Goal: Task Accomplishment & Management: Use online tool/utility

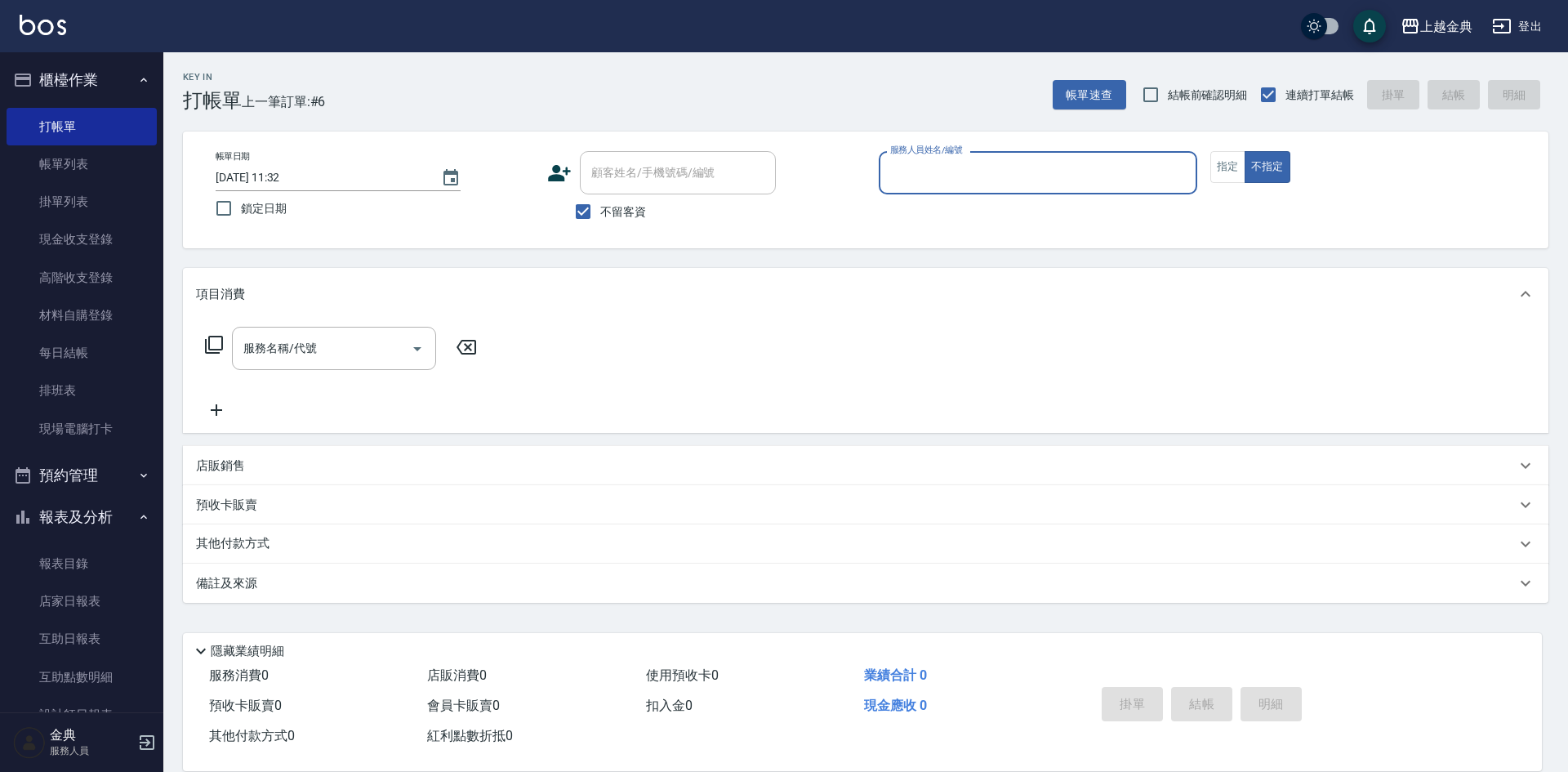
click at [1095, 180] on input "服務人員姓名/編號" at bounding box center [1037, 173] width 304 height 28
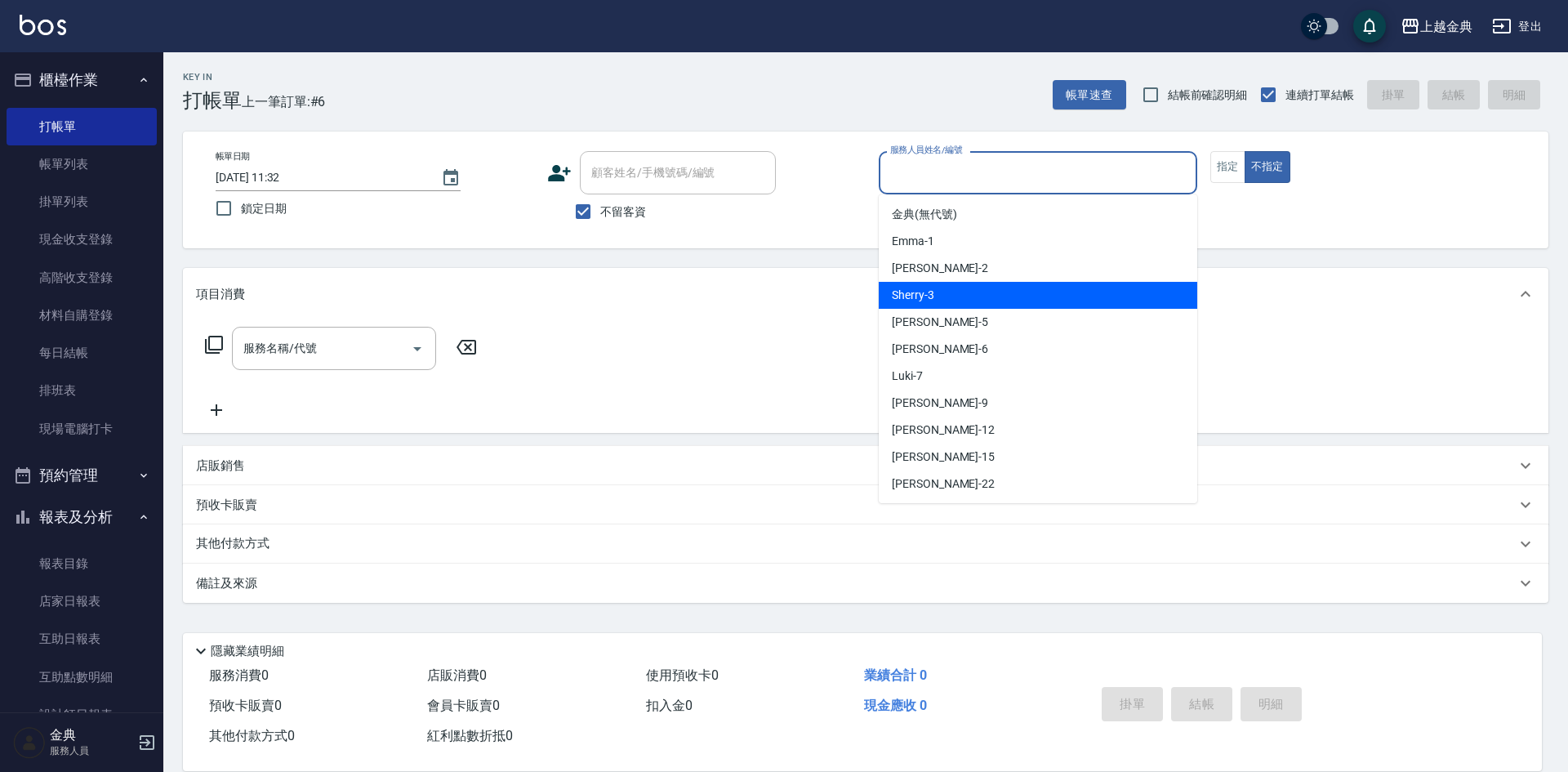
click at [1032, 298] on div "Sherry -3" at bounding box center [1038, 295] width 319 height 27
type input "Sherry-3"
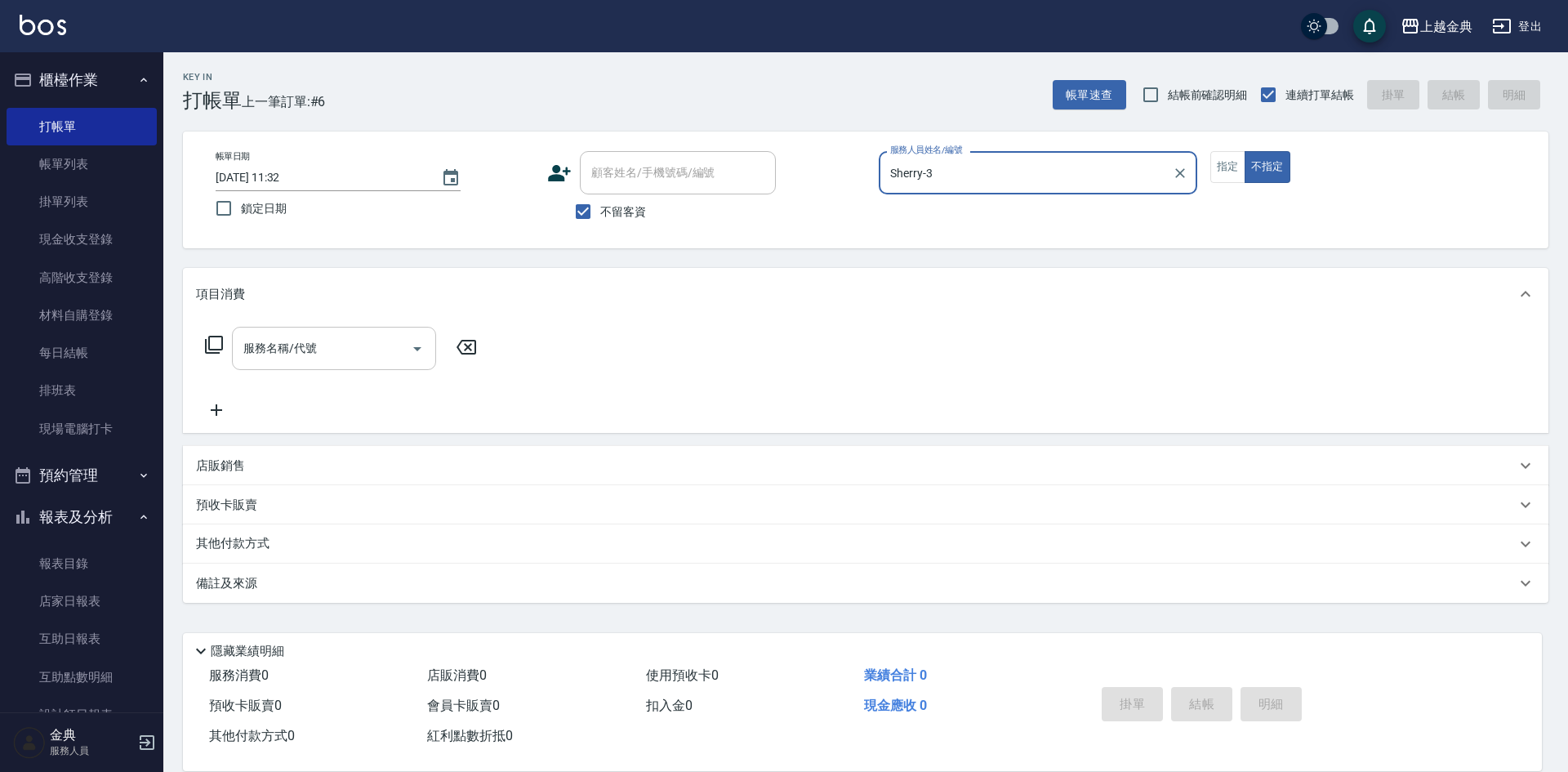
click at [421, 354] on icon "Open" at bounding box center [417, 349] width 19 height 19
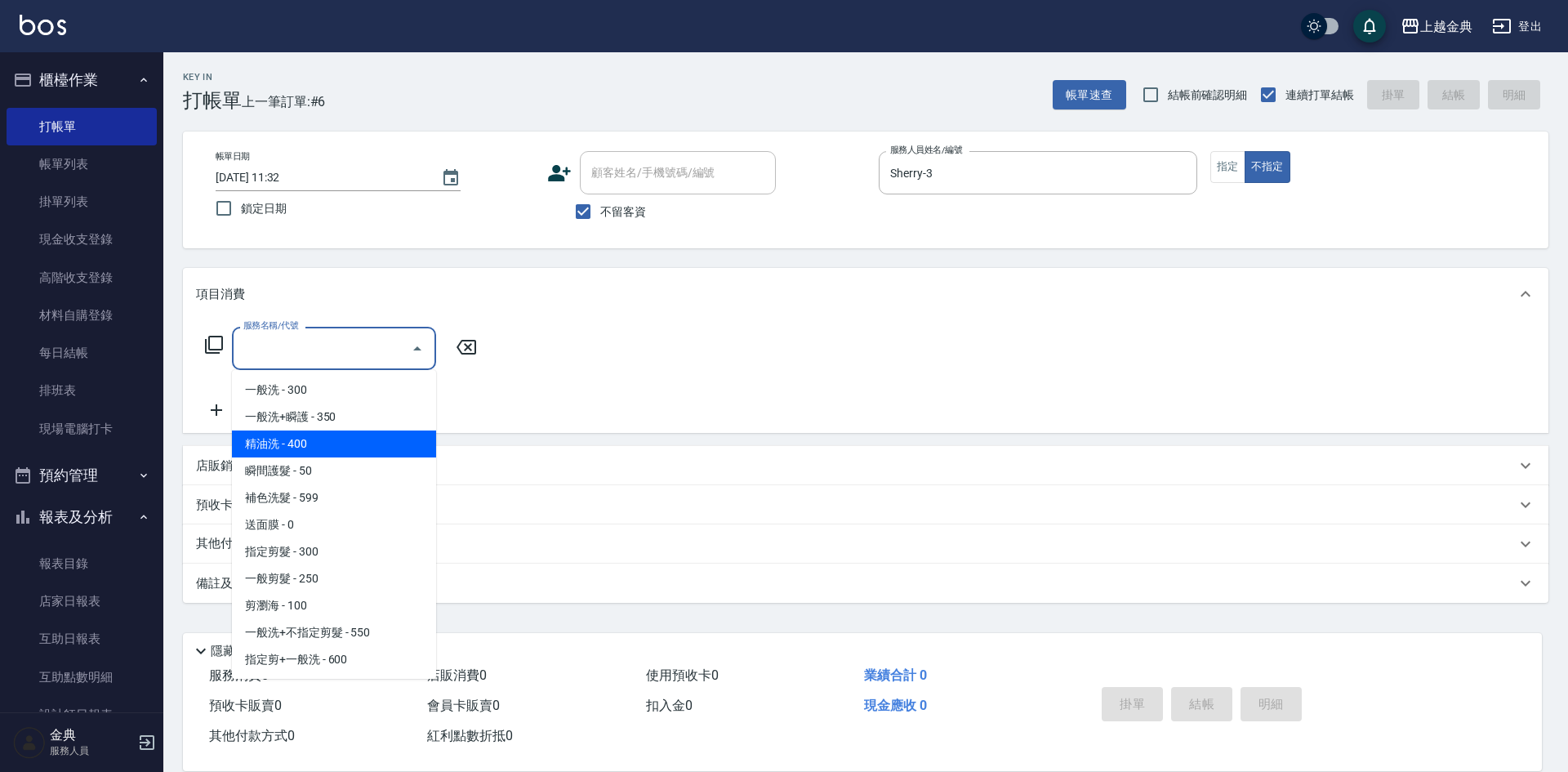
click at [393, 449] on span "精油洗 - 400" at bounding box center [334, 444] width 204 height 27
type input "精油洗(102)"
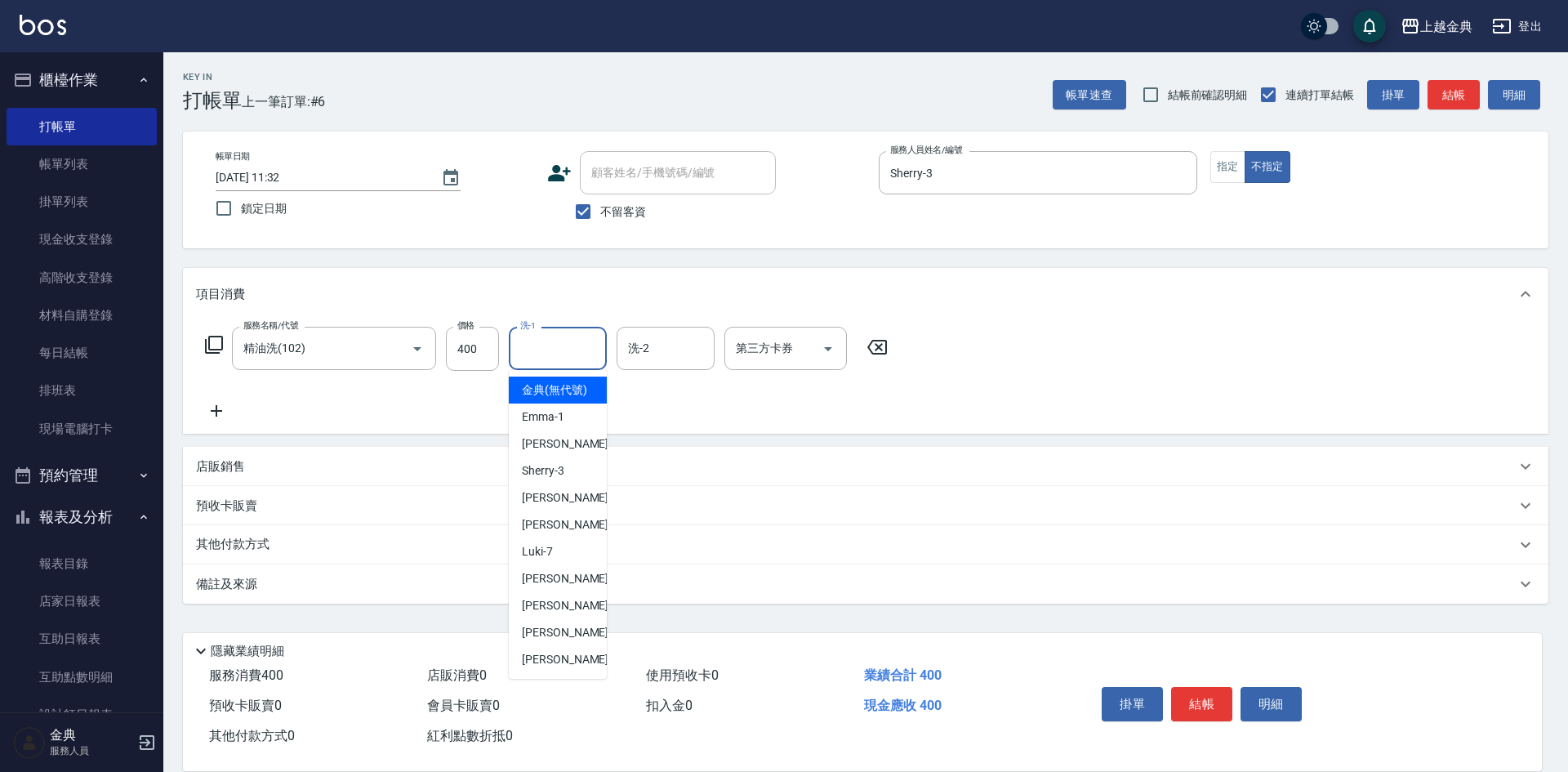
click at [553, 353] on input "洗-1" at bounding box center [558, 349] width 84 height 28
click at [557, 673] on div "[PERSON_NAME] -22" at bounding box center [557, 659] width 98 height 27
type input "[PERSON_NAME]-22"
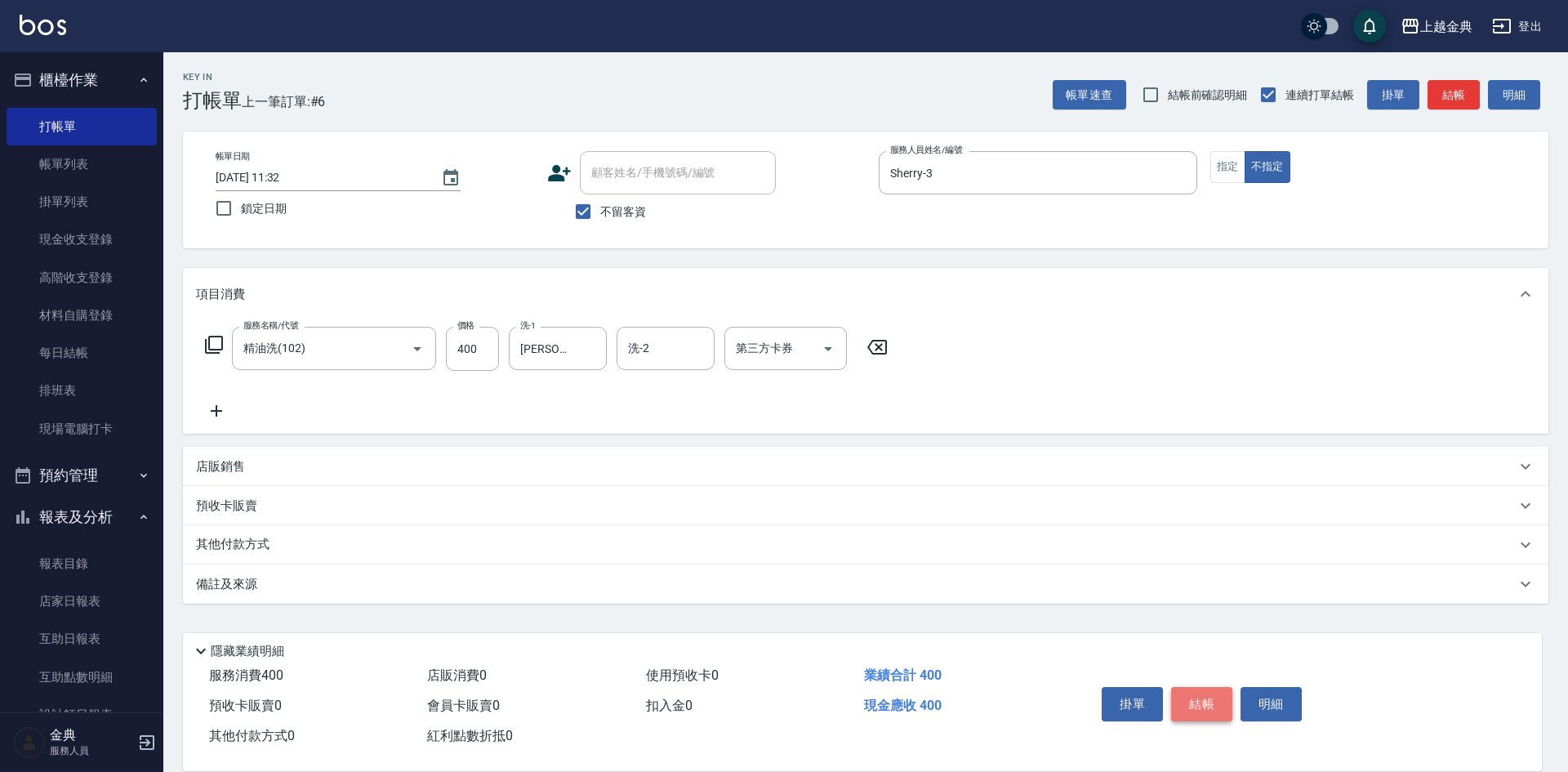
click at [1203, 690] on button "結帳" at bounding box center [1202, 704] width 62 height 34
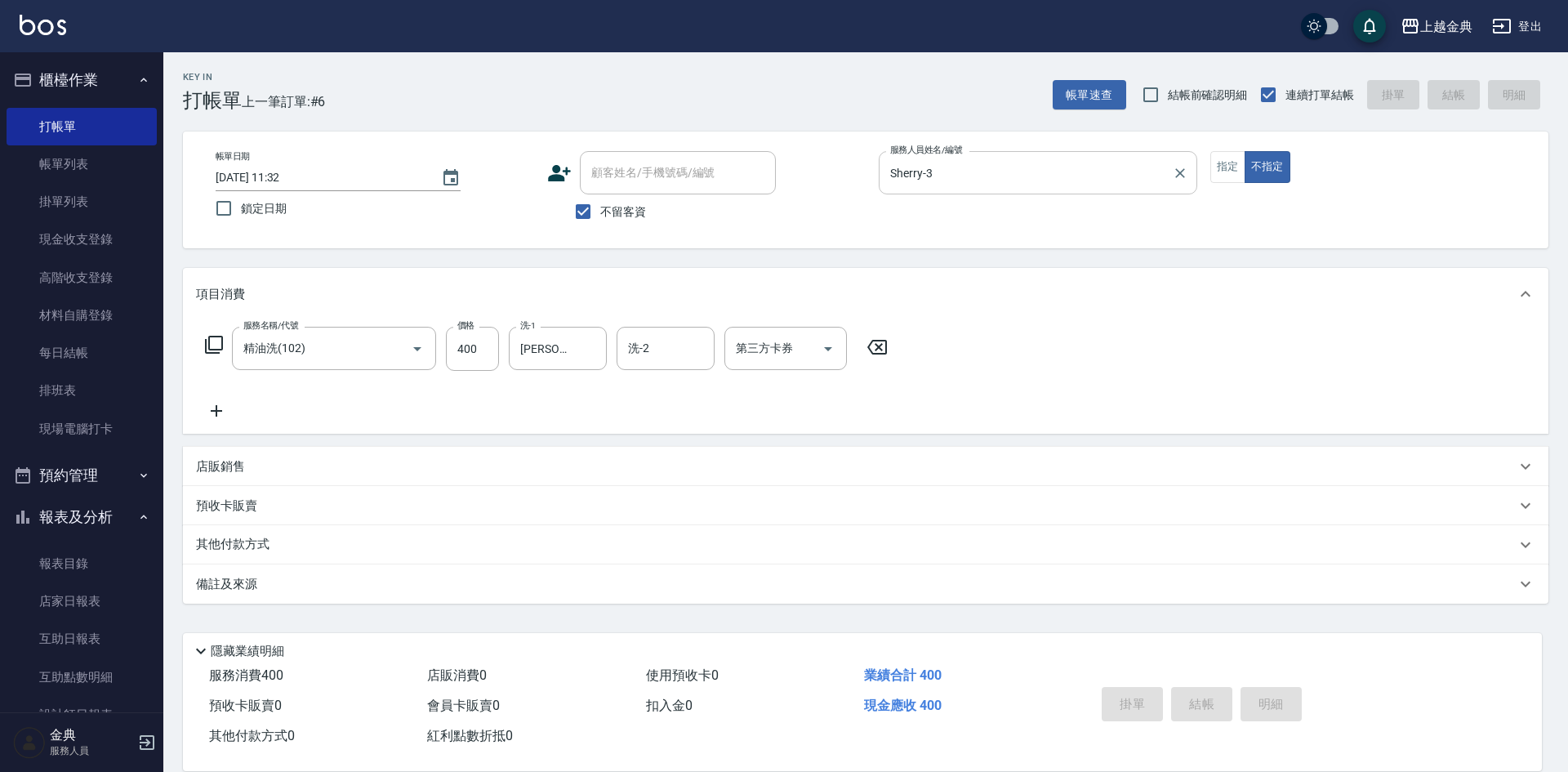
type input "[DATE] 13:34"
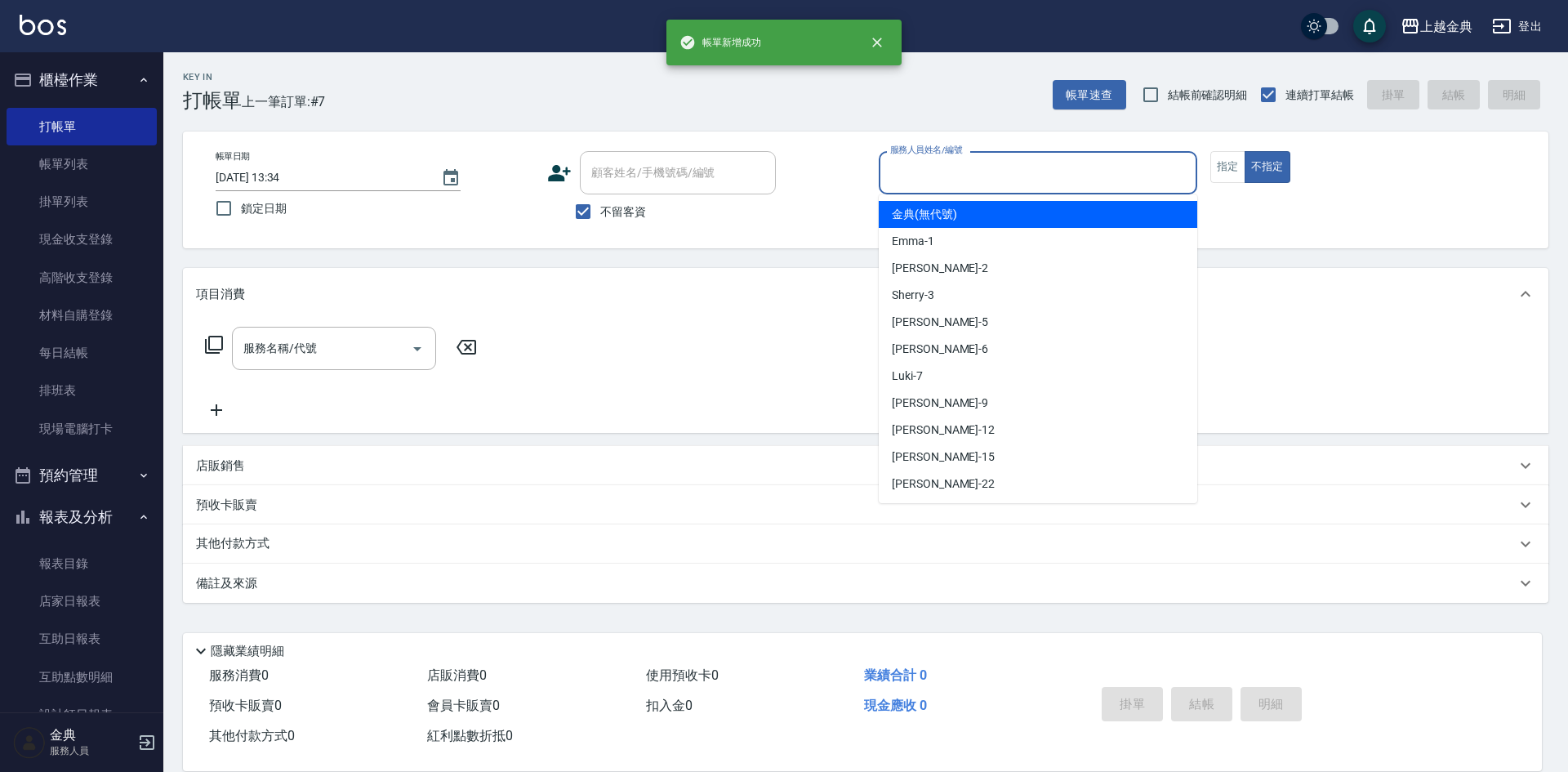
click at [1098, 173] on input "服務人員姓名/編號" at bounding box center [1037, 173] width 304 height 28
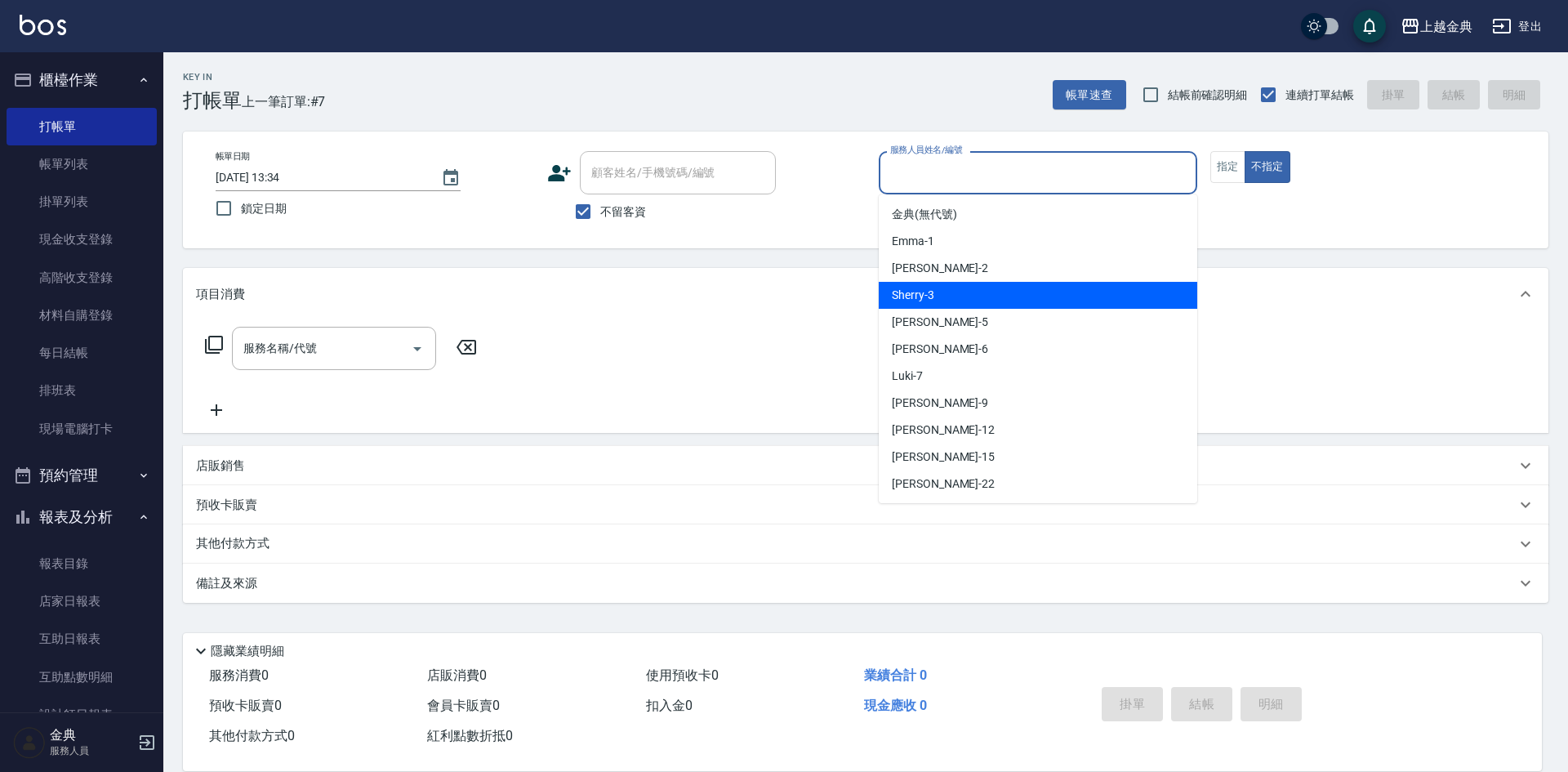
click at [1038, 286] on div "Sherry -3" at bounding box center [1038, 295] width 319 height 27
type input "Sherry-3"
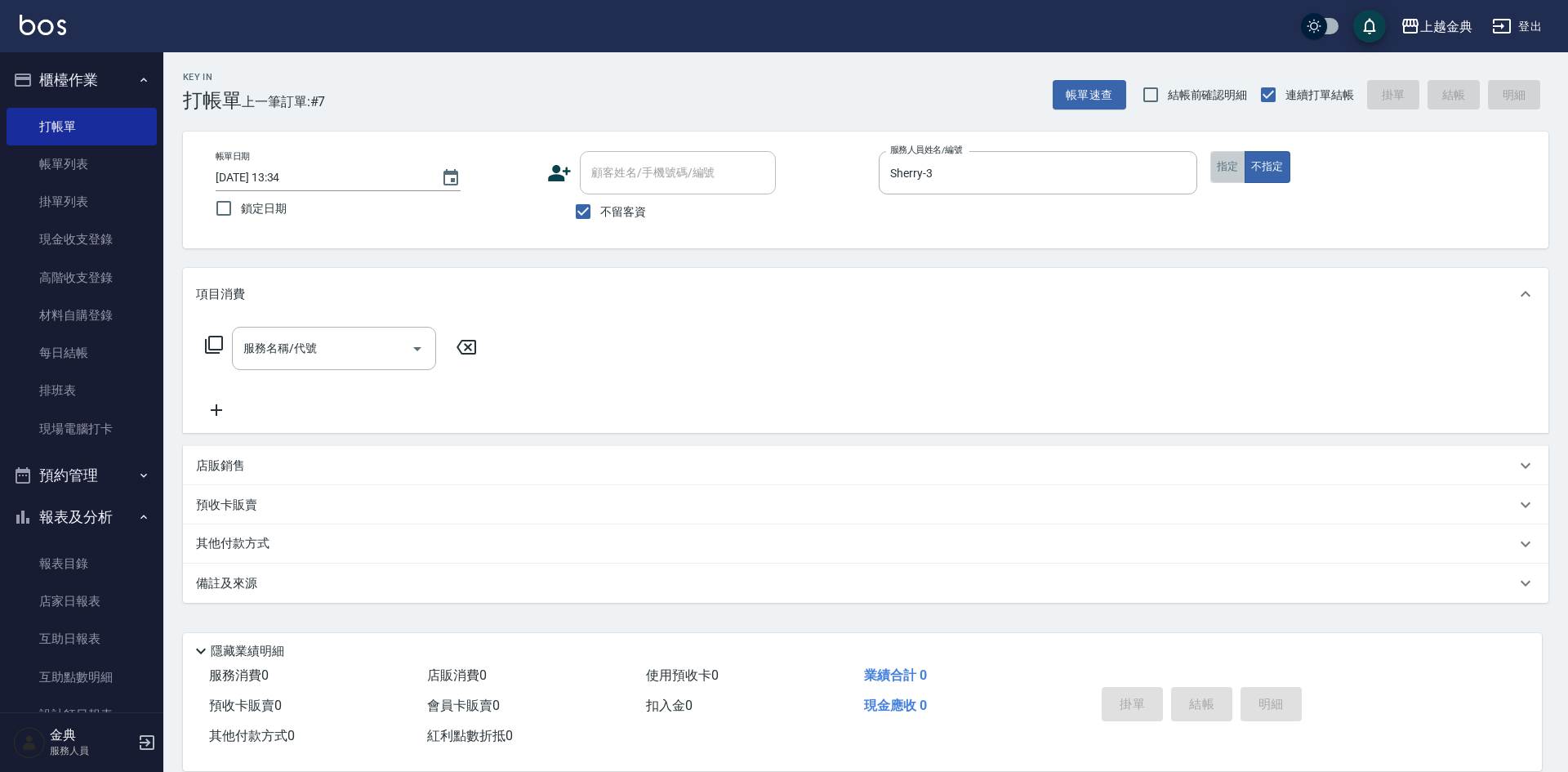
click at [1227, 167] on button "指定" at bounding box center [1228, 167] width 35 height 32
click at [414, 349] on icon "Open" at bounding box center [417, 349] width 19 height 19
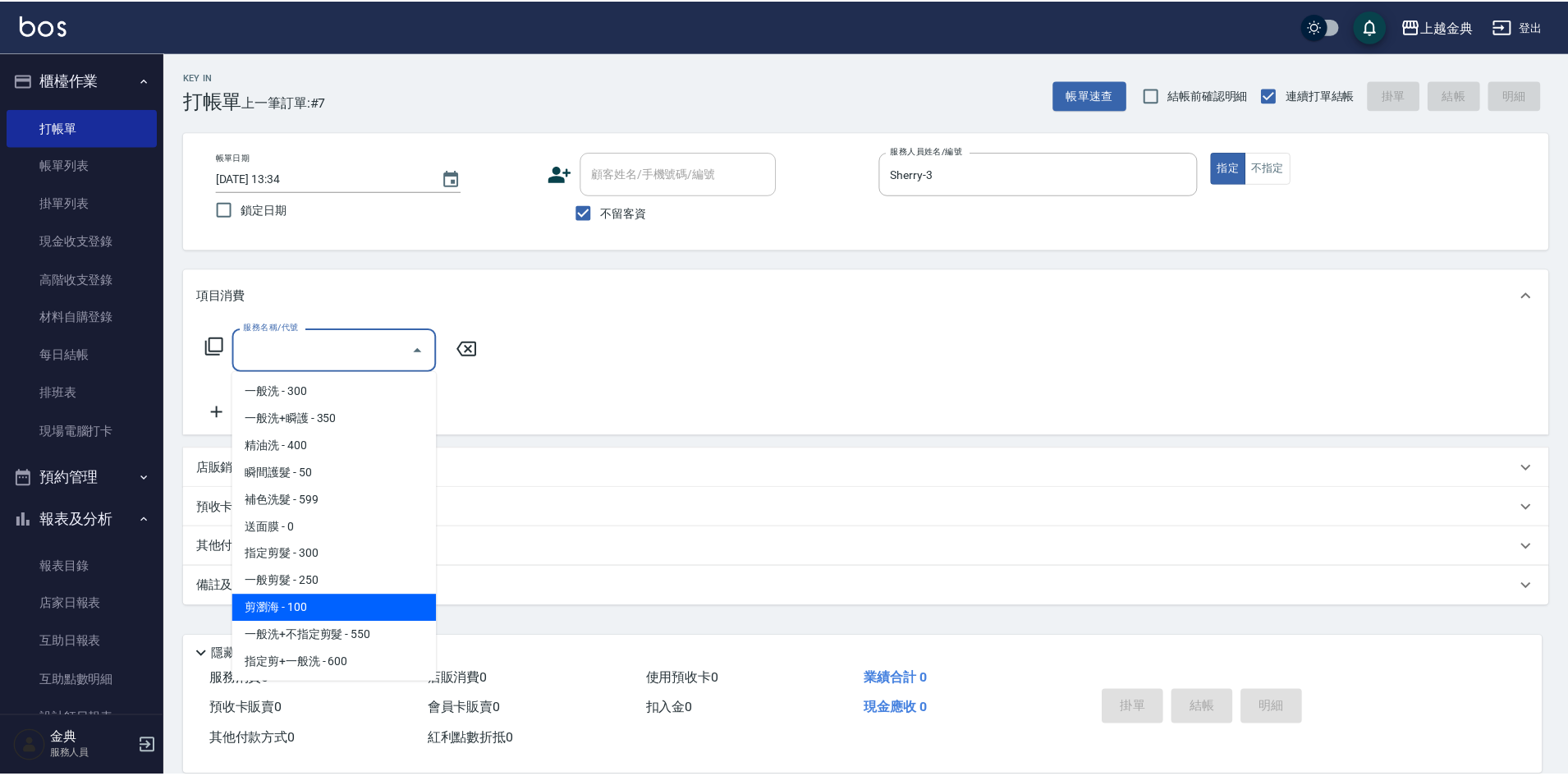
scroll to position [165, 0]
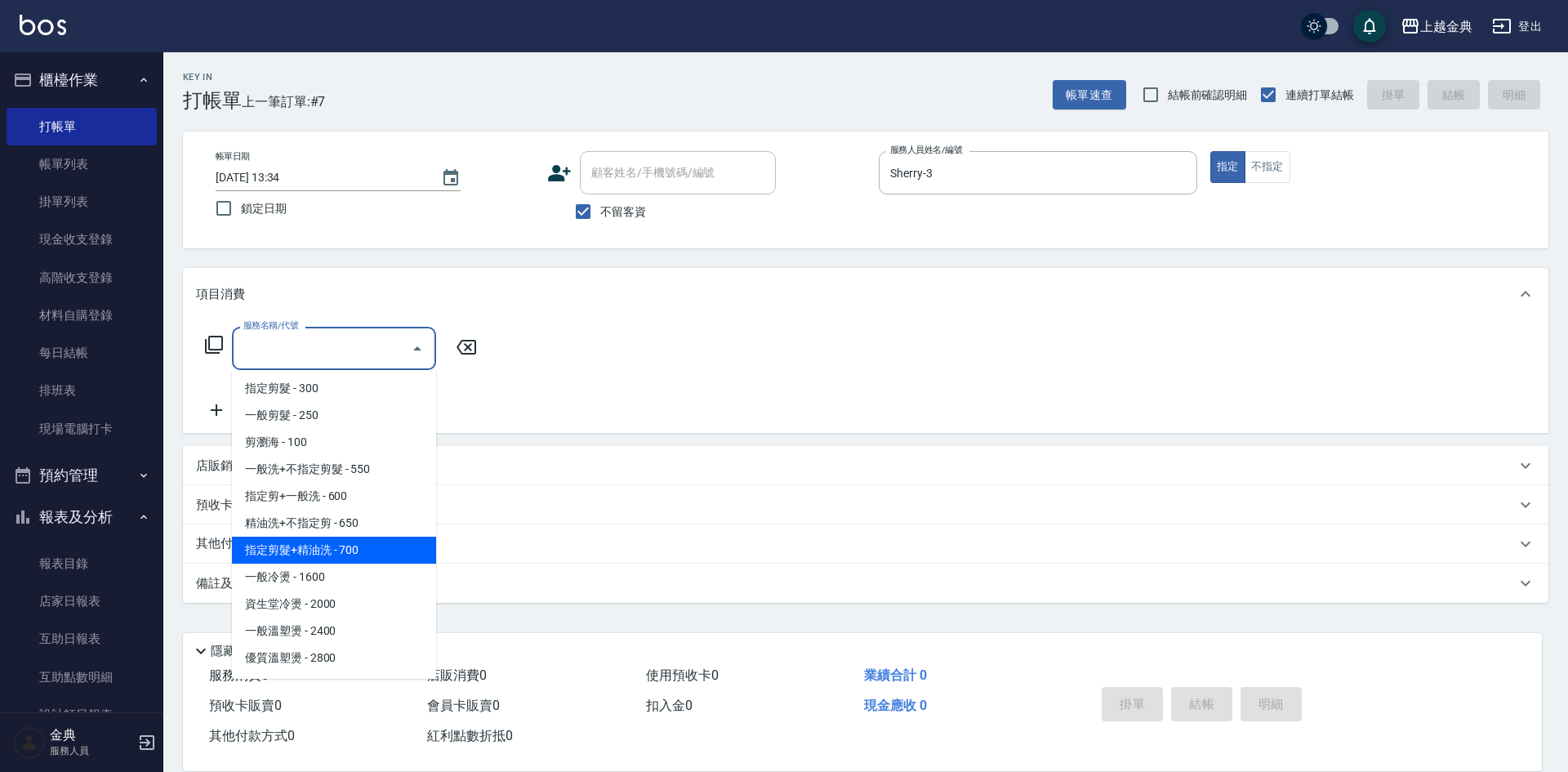
click at [359, 555] on span "指定剪髮+精油洗 - 700" at bounding box center [334, 550] width 204 height 27
type input "指定剪髮+精油洗(207)"
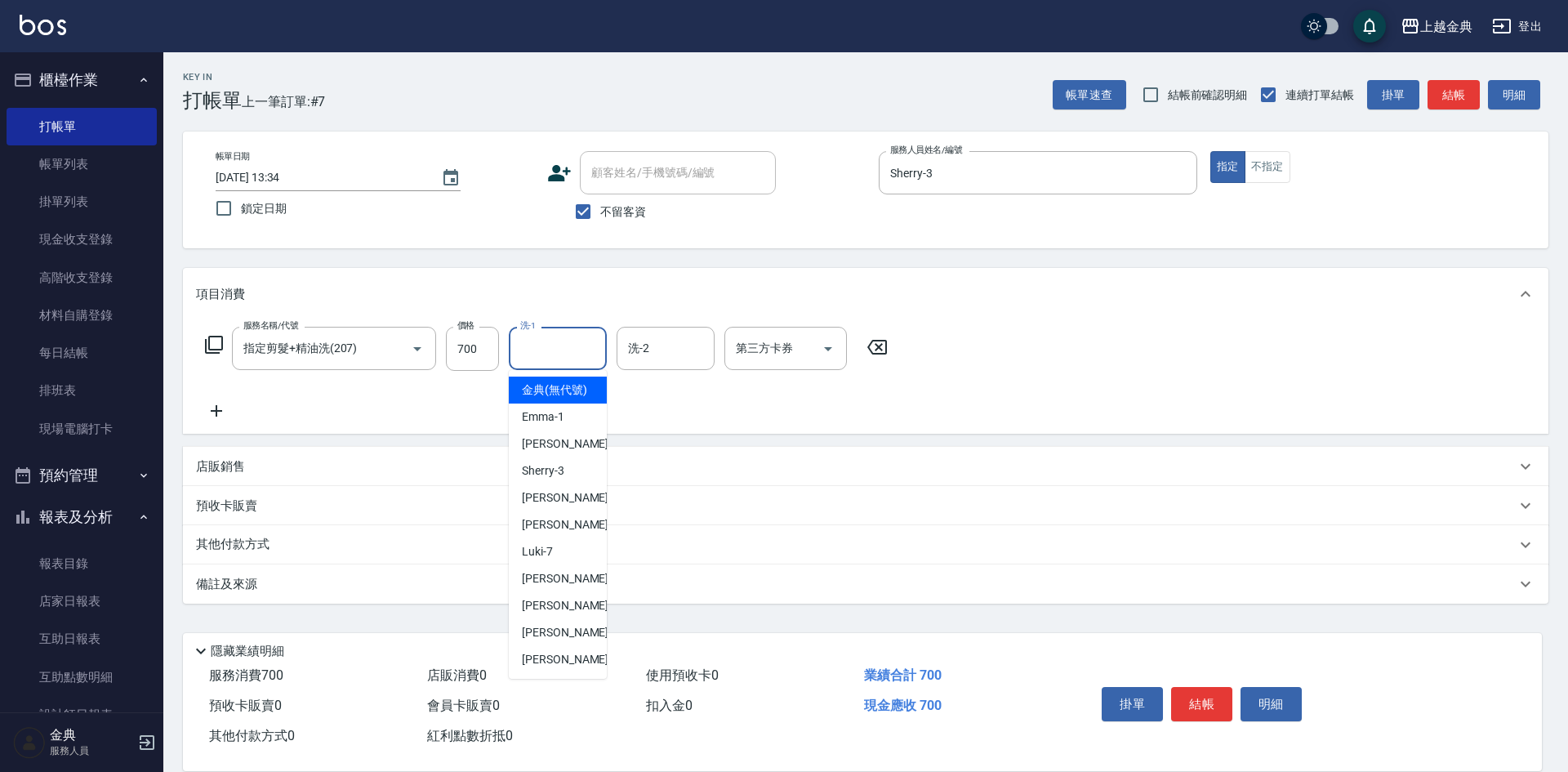
click at [565, 351] on input "洗-1" at bounding box center [558, 349] width 84 height 28
click at [550, 668] on span "[PERSON_NAME] -22" at bounding box center [573, 659] width 103 height 17
type input "[PERSON_NAME]-22"
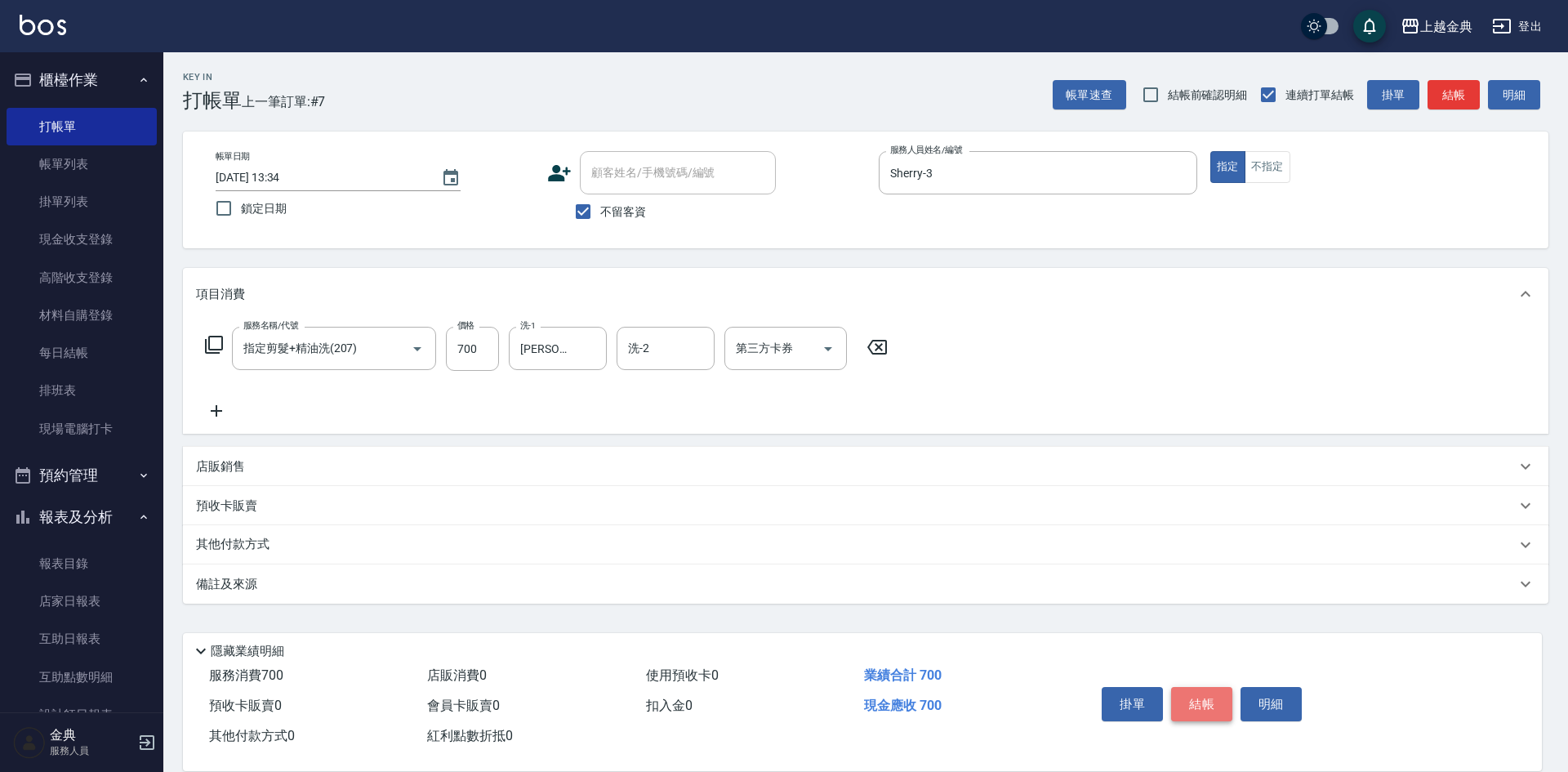
click at [1198, 699] on button "結帳" at bounding box center [1202, 704] width 62 height 34
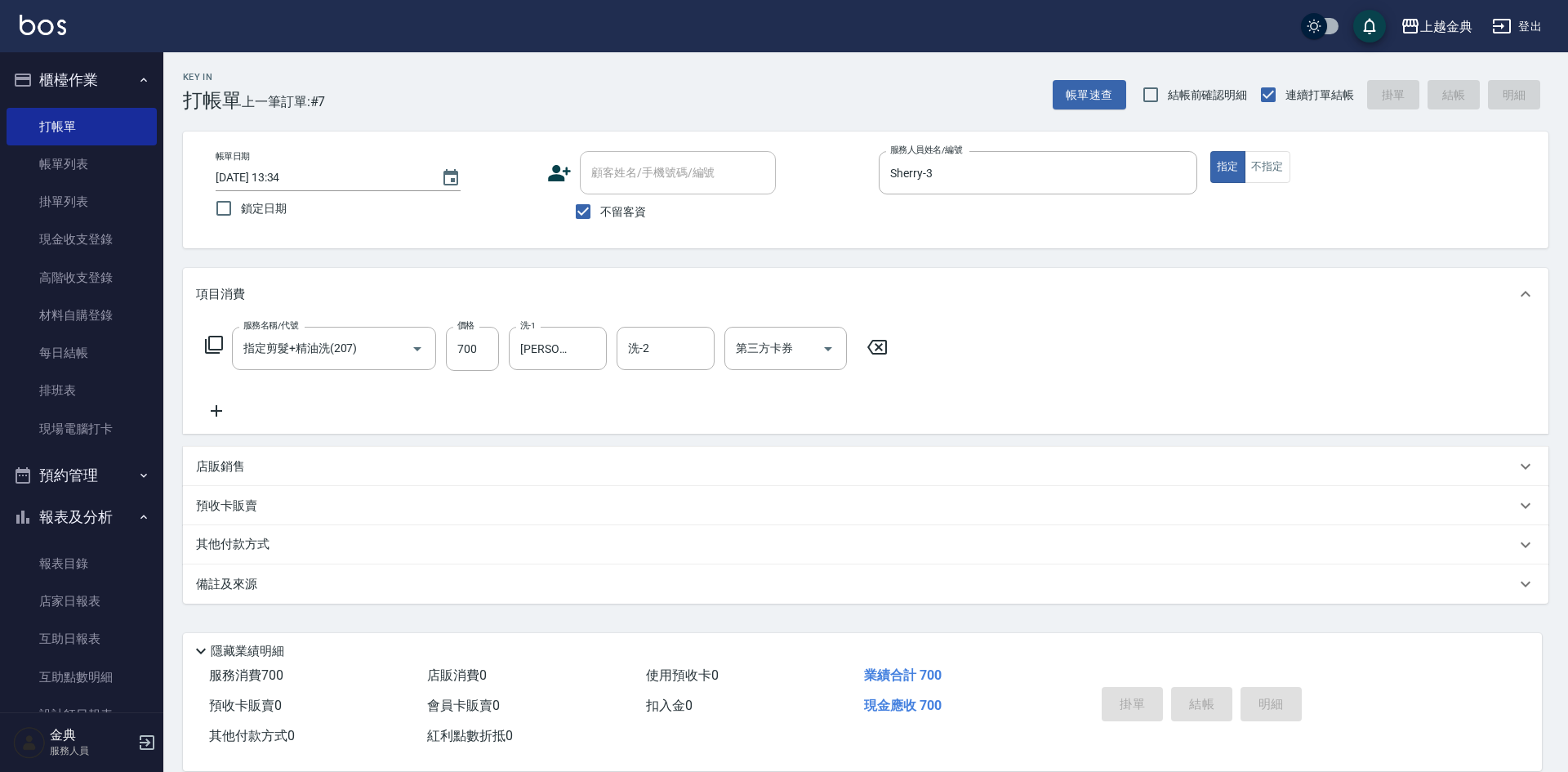
type input "[DATE] 13:35"
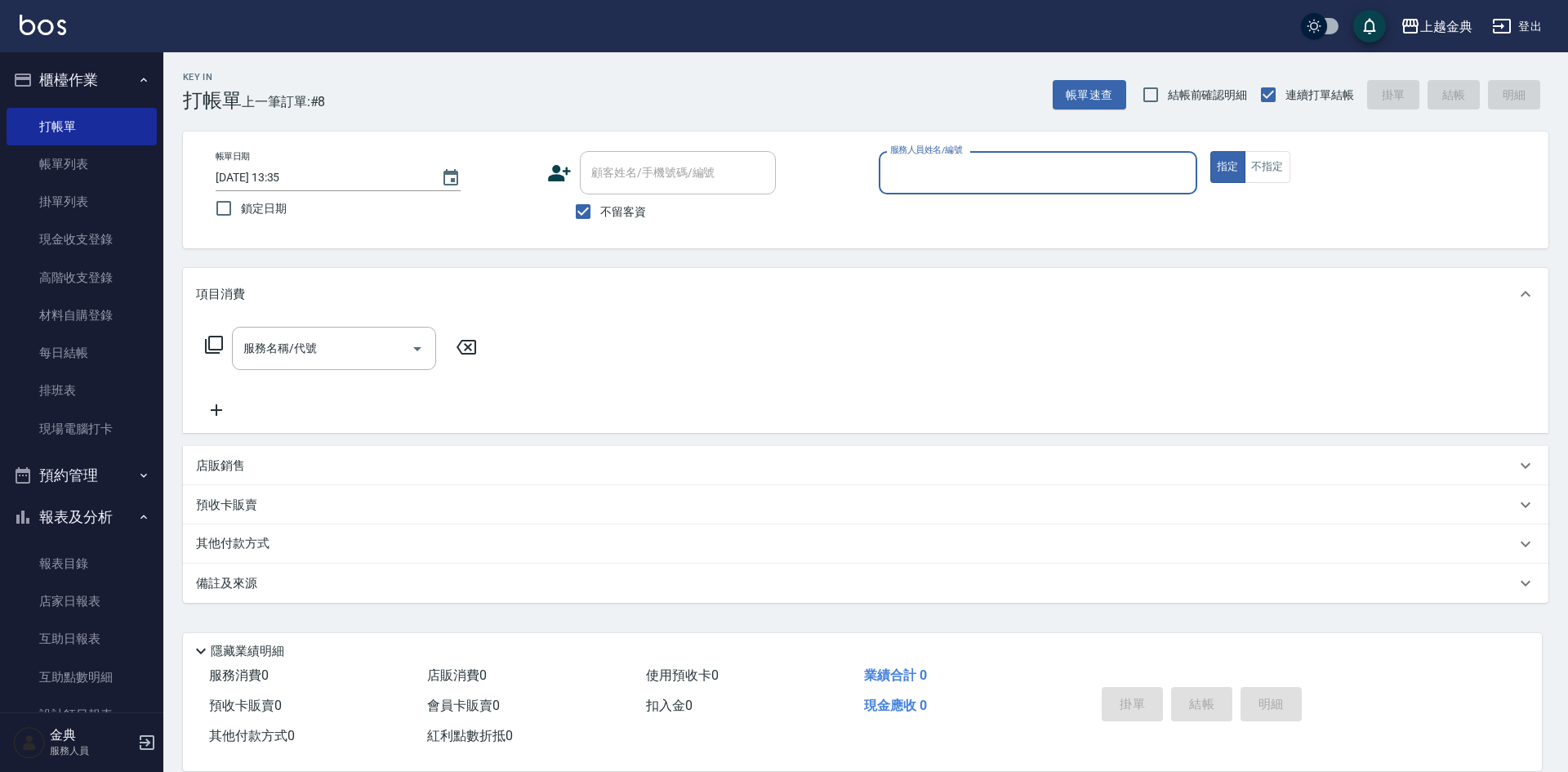
click at [1059, 162] on input "服務人員姓名/編號" at bounding box center [1037, 173] width 304 height 28
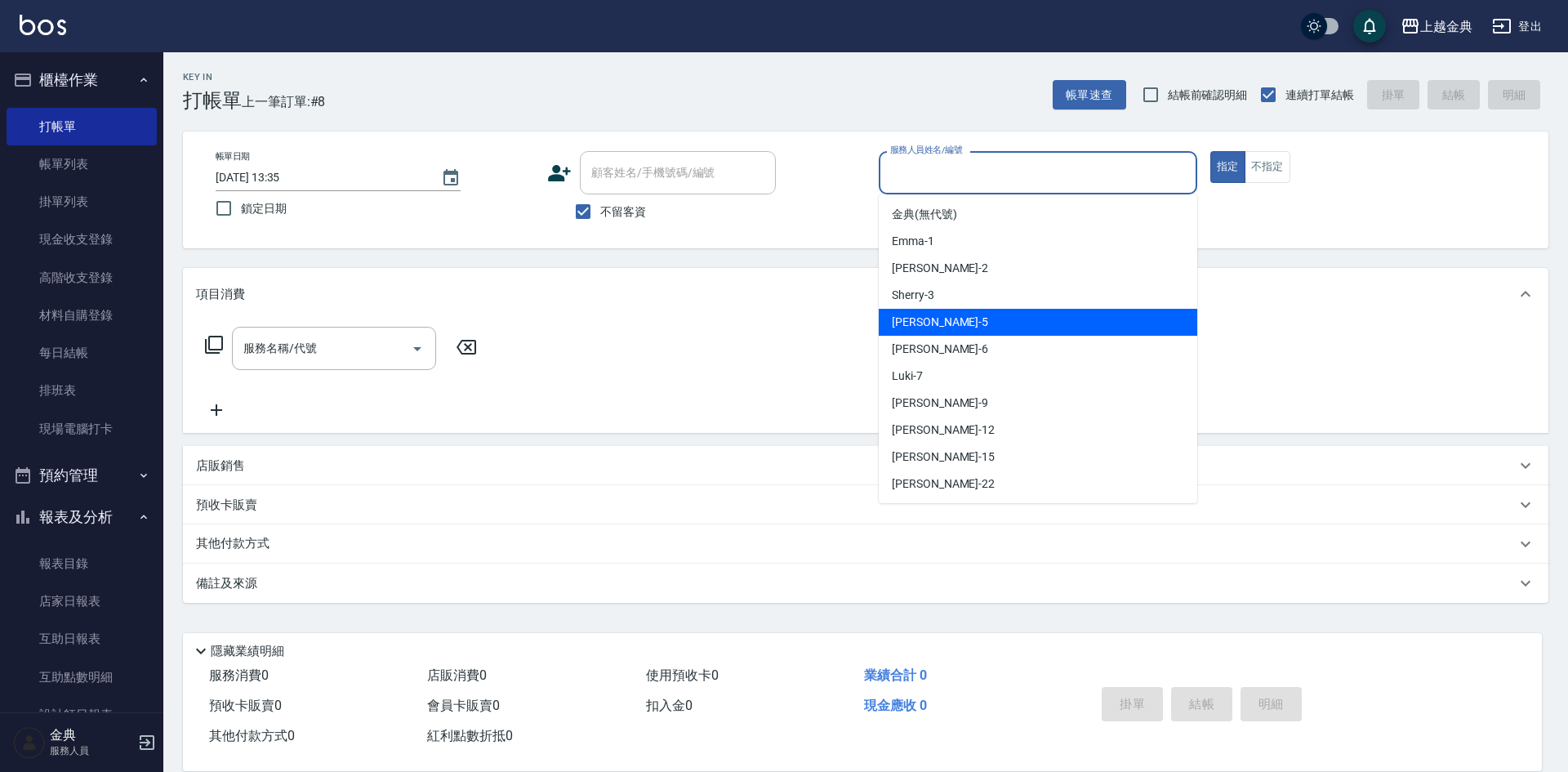
click at [1021, 315] on div "[PERSON_NAME] -5" at bounding box center [1038, 322] width 319 height 27
type input "[PERSON_NAME]-5"
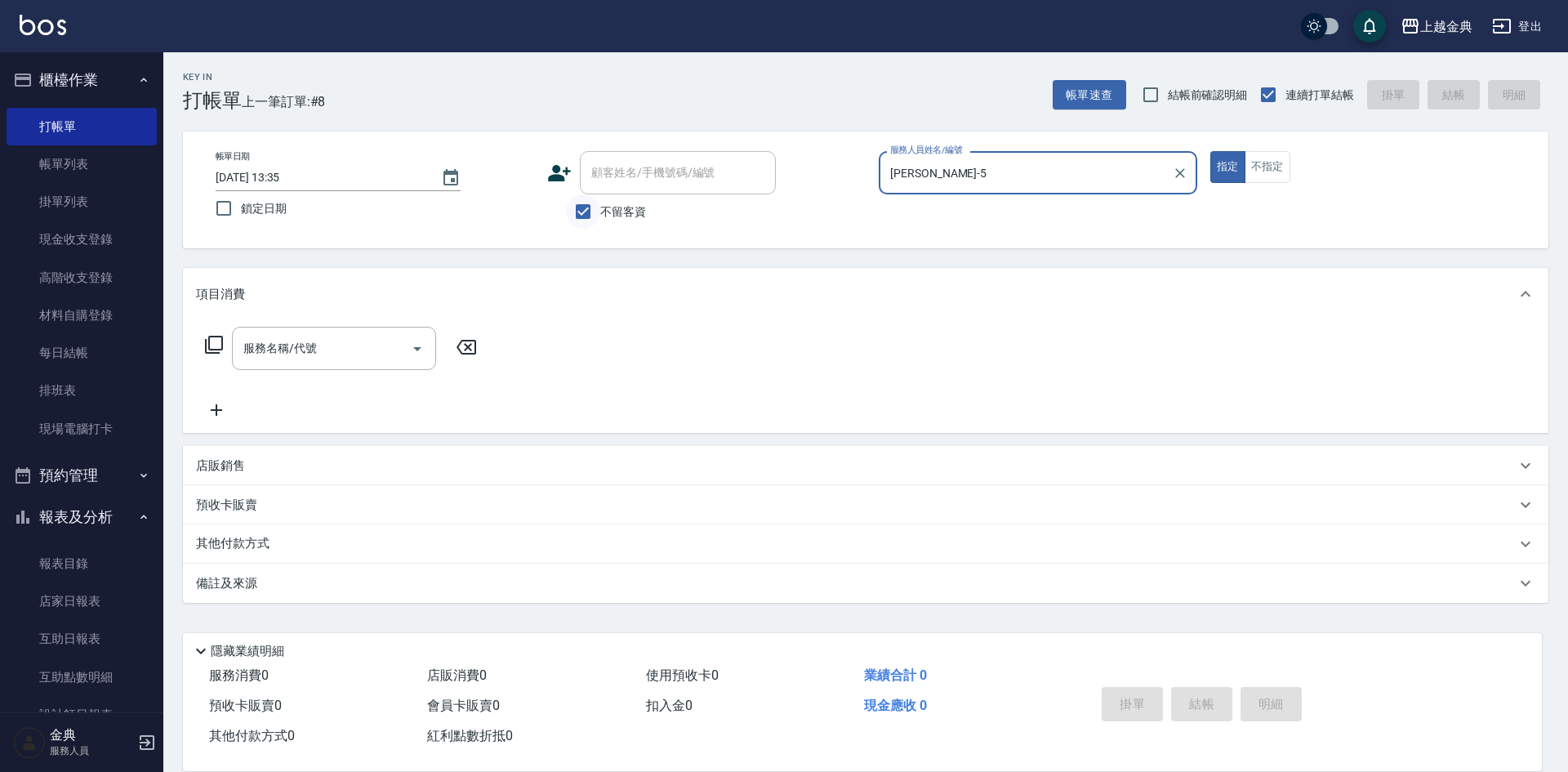
click at [591, 208] on input "不留客資" at bounding box center [583, 211] width 34 height 34
checkbox input "false"
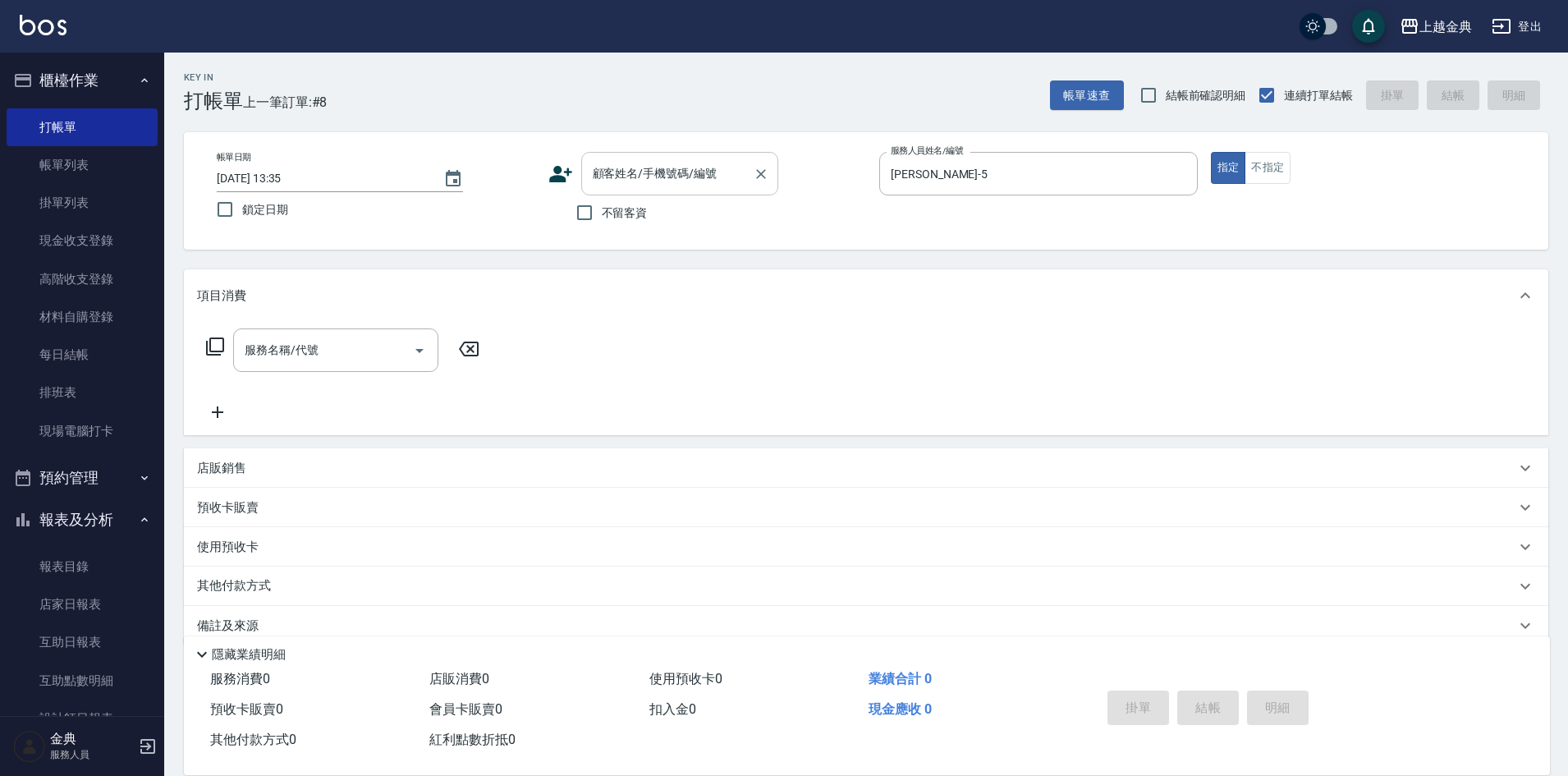
click at [624, 165] on div "顧客姓名/手機號碼/編號 顧客姓名/手機號碼/編號" at bounding box center [679, 173] width 197 height 43
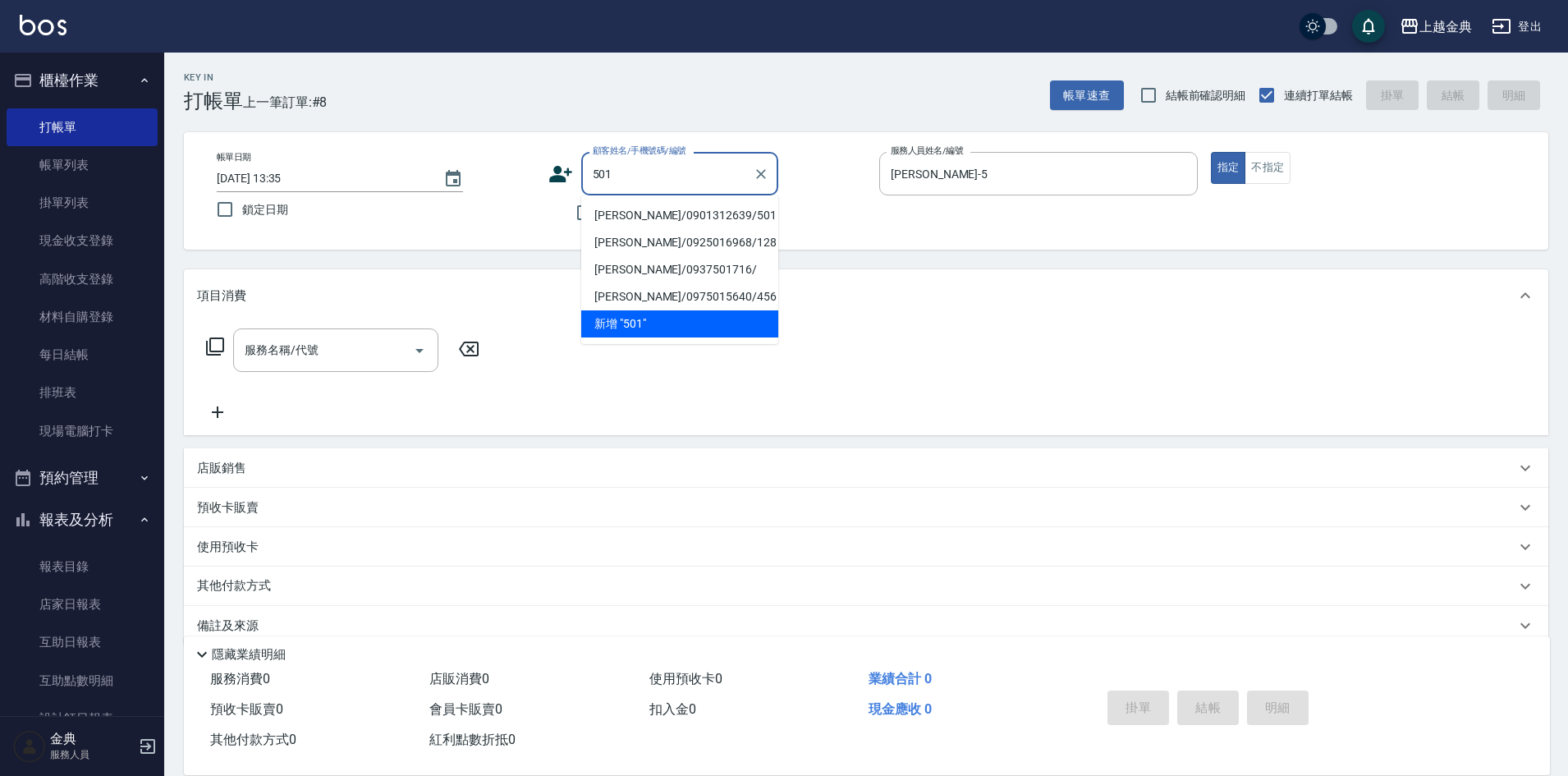
click at [701, 215] on li "[PERSON_NAME]/0901312639/501" at bounding box center [679, 215] width 197 height 27
type input "[PERSON_NAME]/0901312639/501"
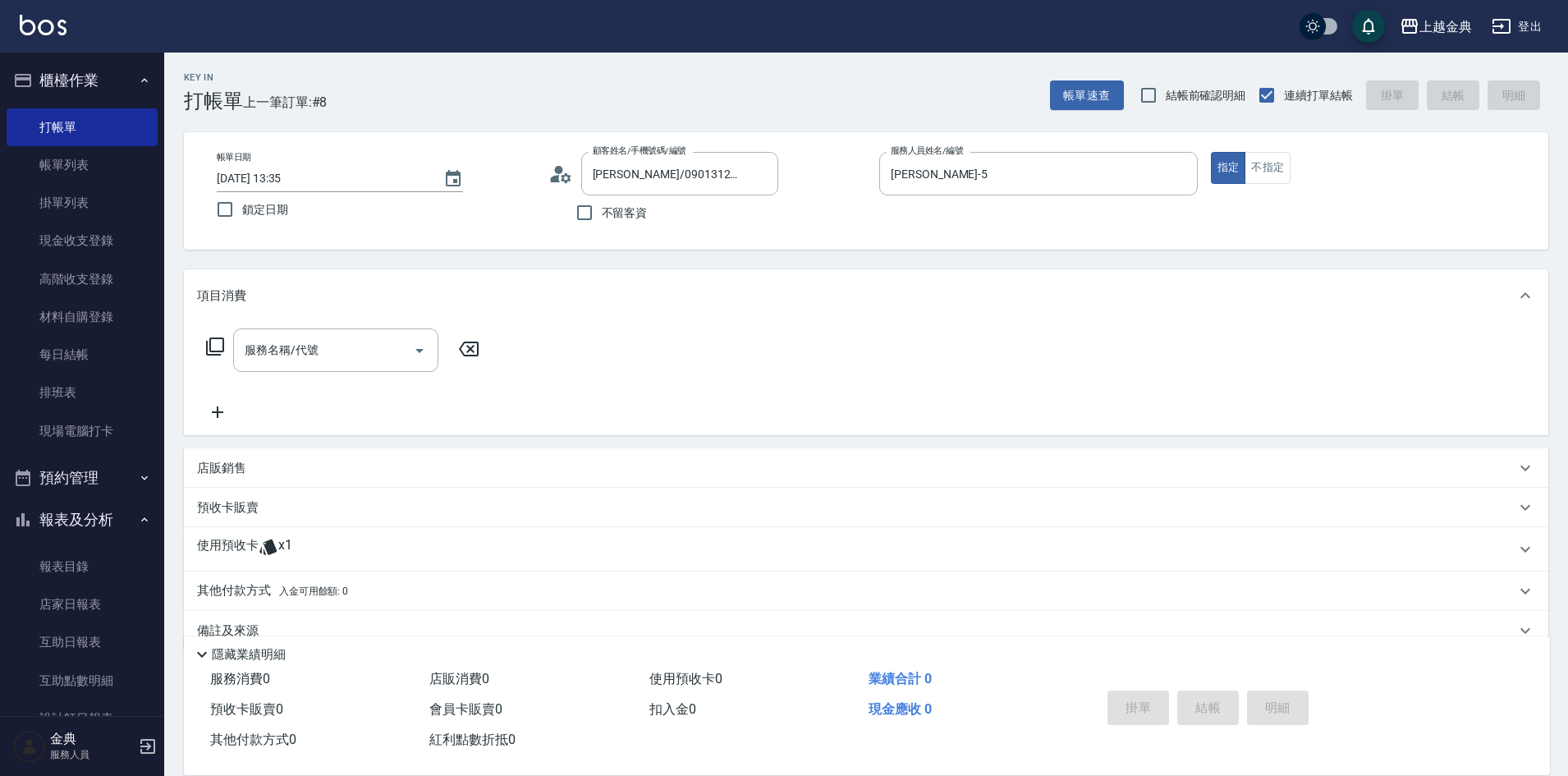
click at [314, 551] on div "使用預收卡 x1" at bounding box center [856, 549] width 1319 height 25
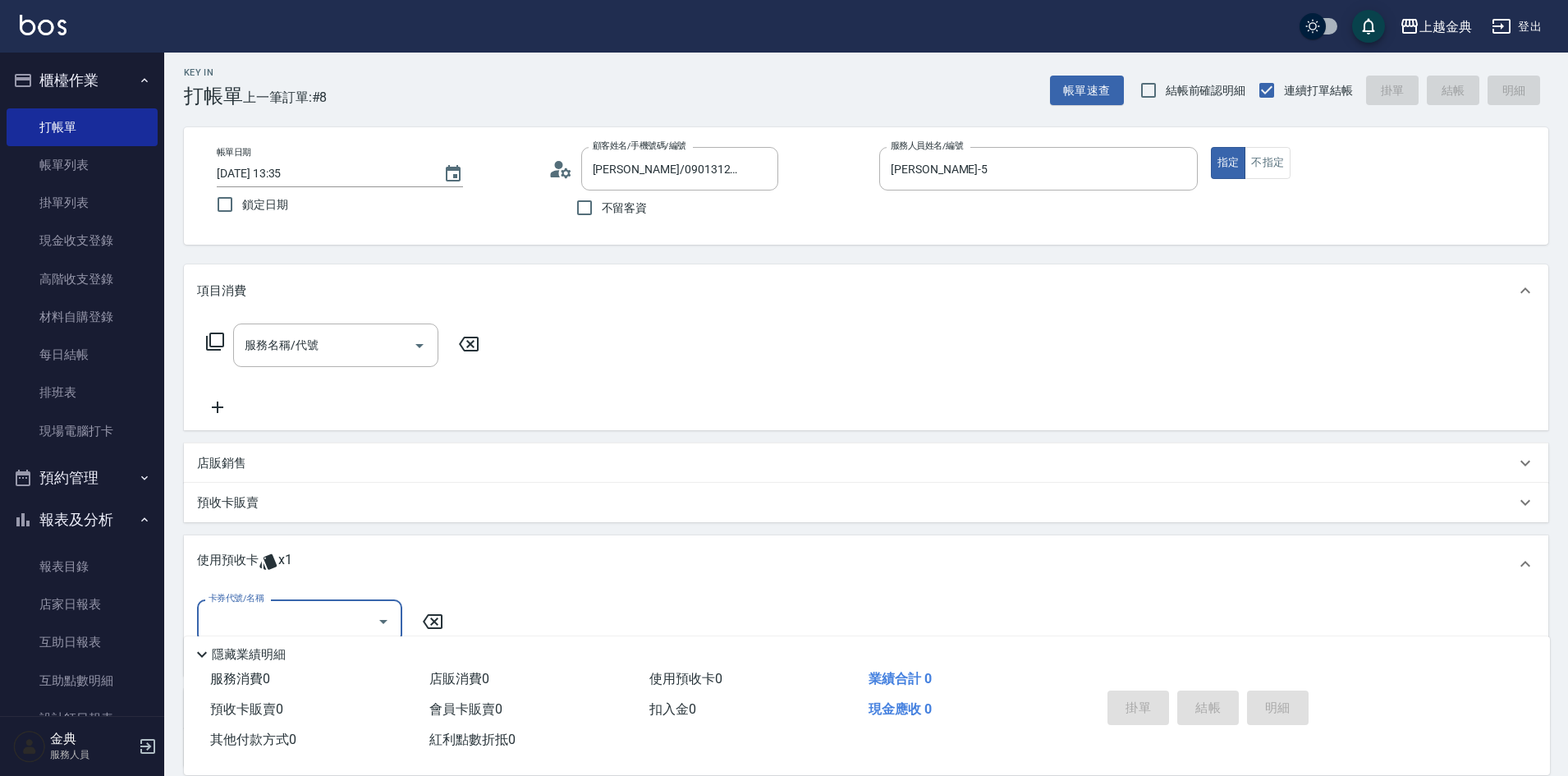
scroll to position [82, 0]
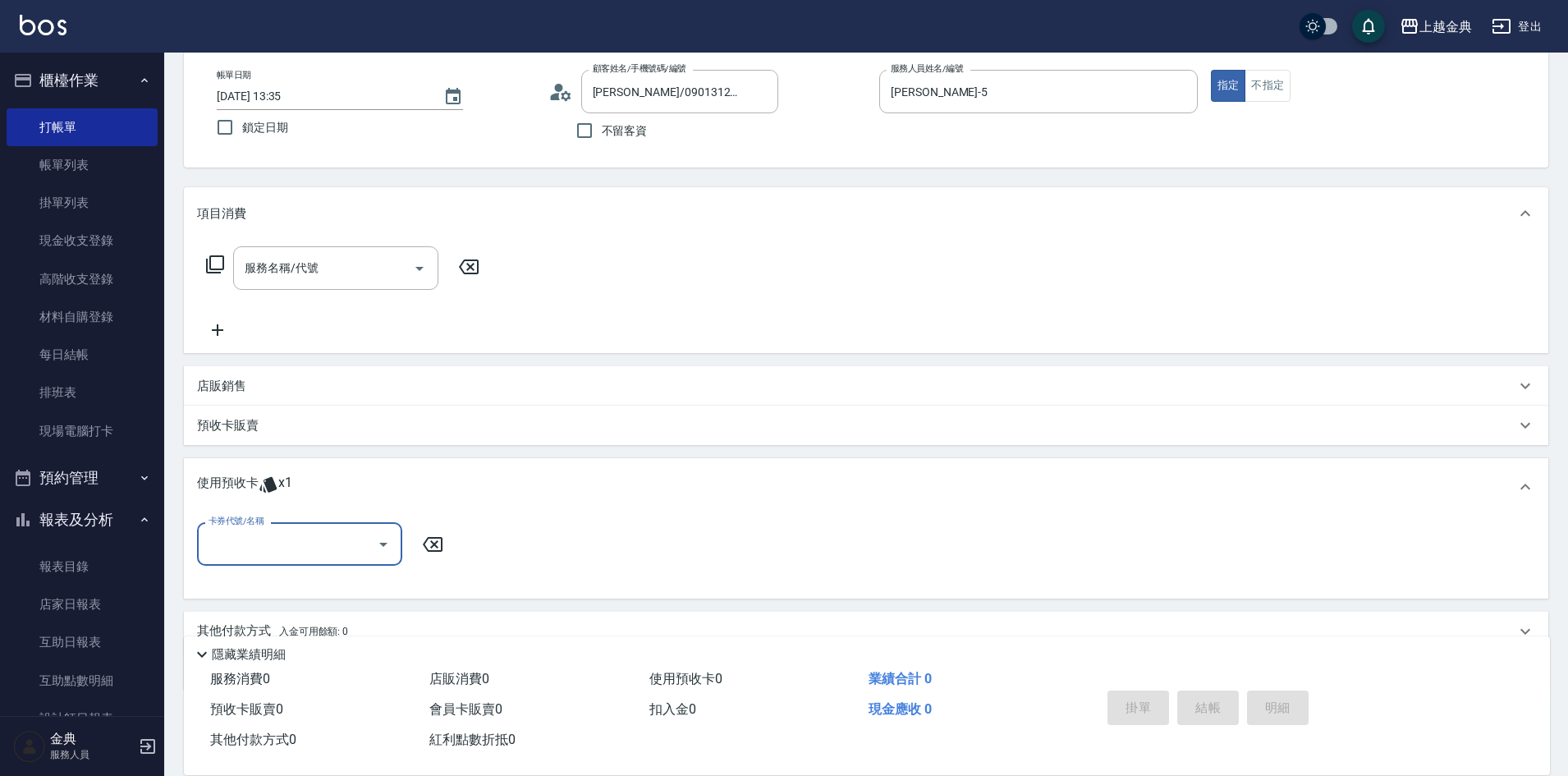
click at [287, 531] on input "卡券代號/名稱" at bounding box center [287, 544] width 166 height 28
click at [304, 582] on div "頭皮3次 剩餘1張" at bounding box center [300, 586] width 205 height 27
type input "頭皮3次"
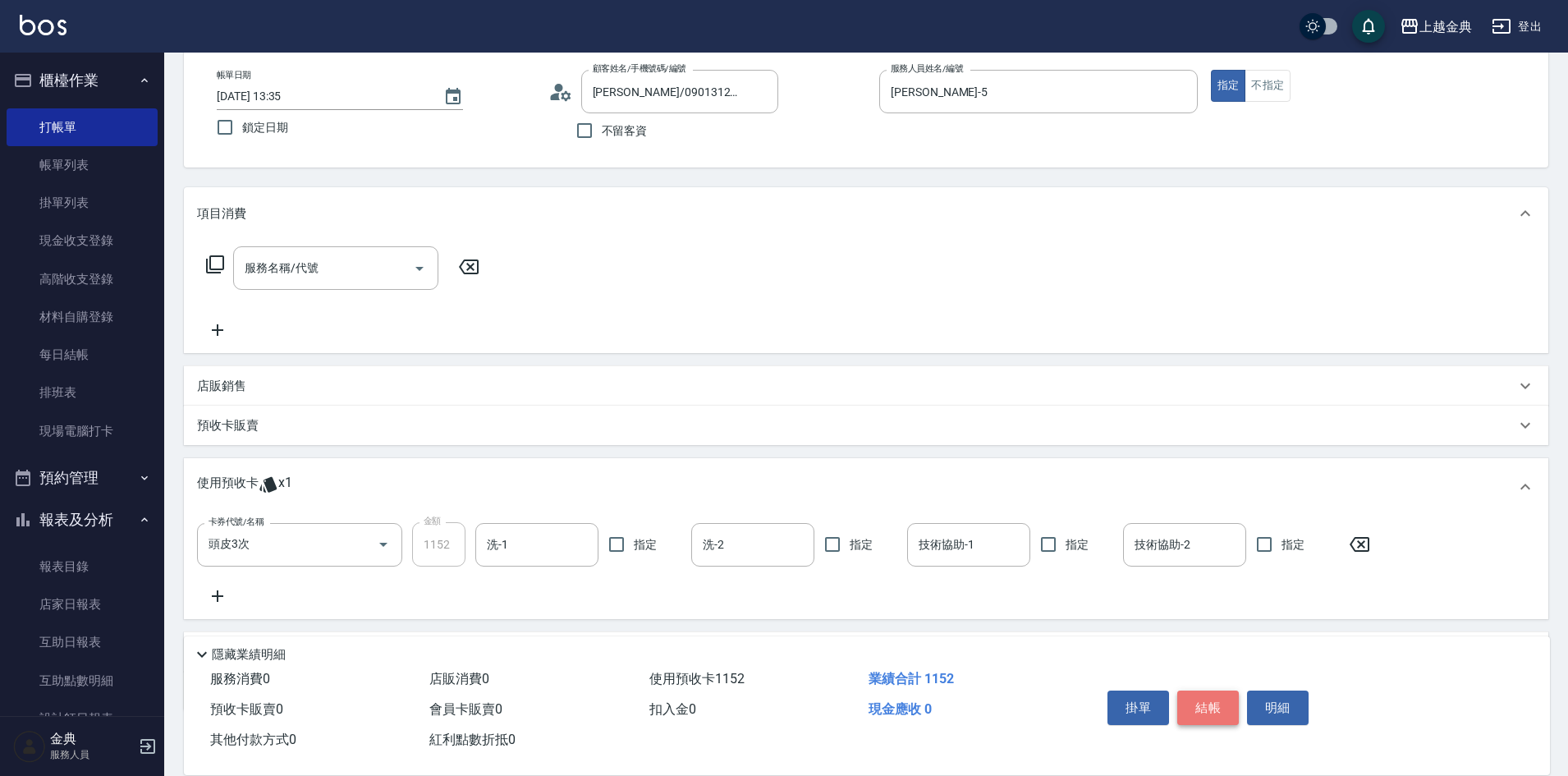
click at [1204, 704] on button "結帳" at bounding box center [1208, 708] width 62 height 35
type input "[DATE] 13:37"
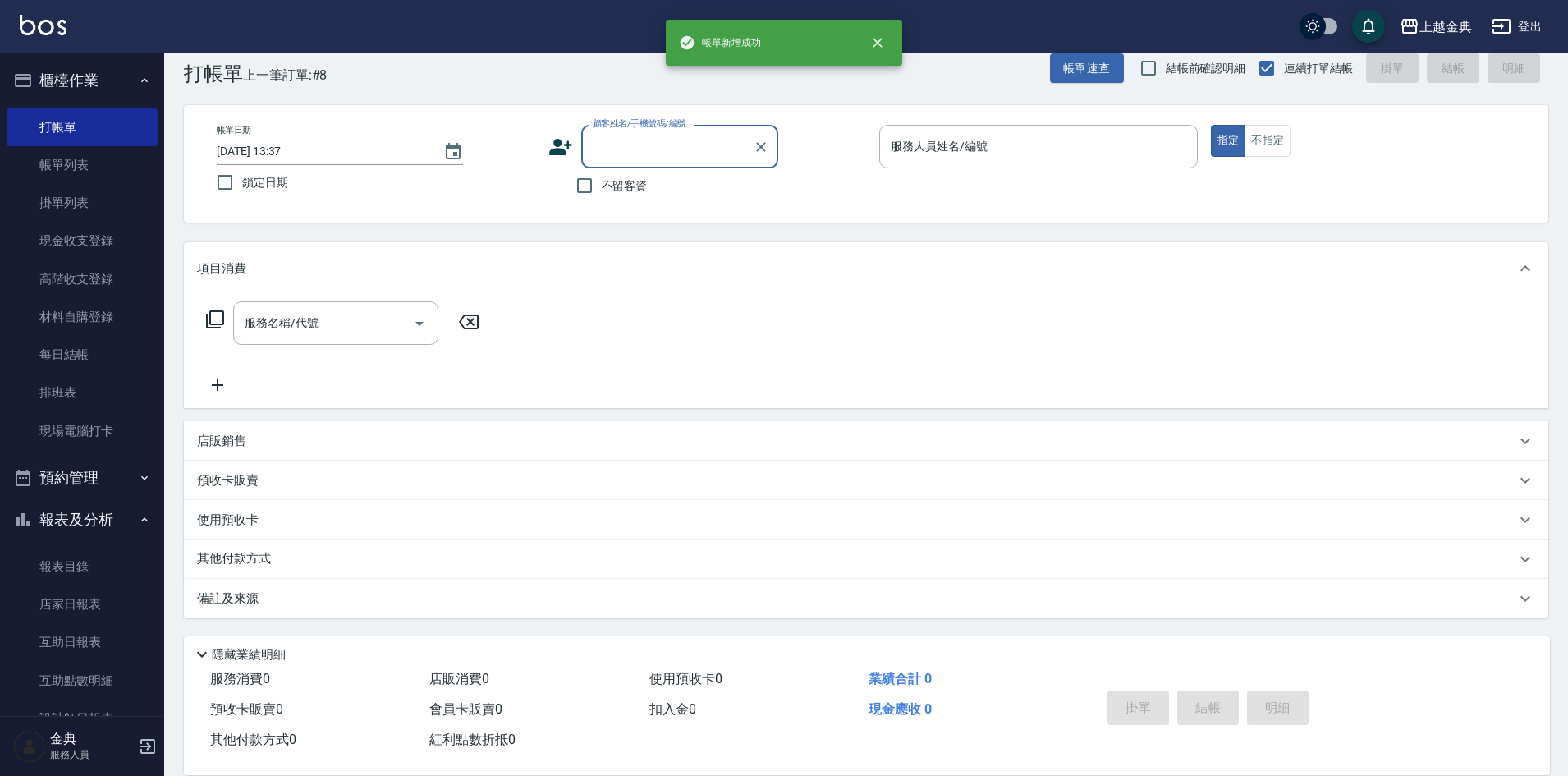
scroll to position [27, 0]
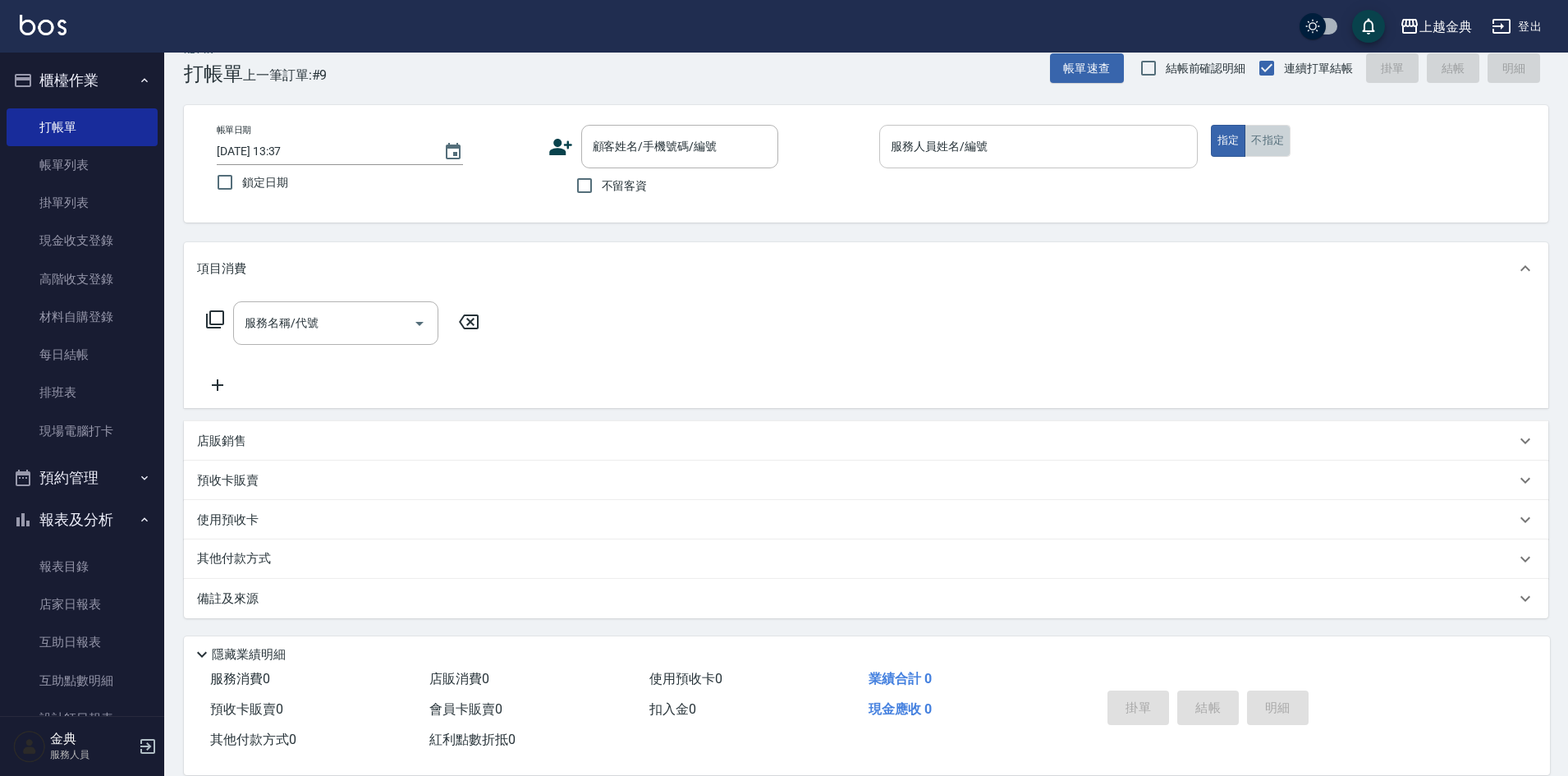
drag, startPoint x: 1268, startPoint y: 140, endPoint x: 1064, endPoint y: 157, distance: 204.7
click at [1267, 140] on button "不指定" at bounding box center [1267, 141] width 46 height 32
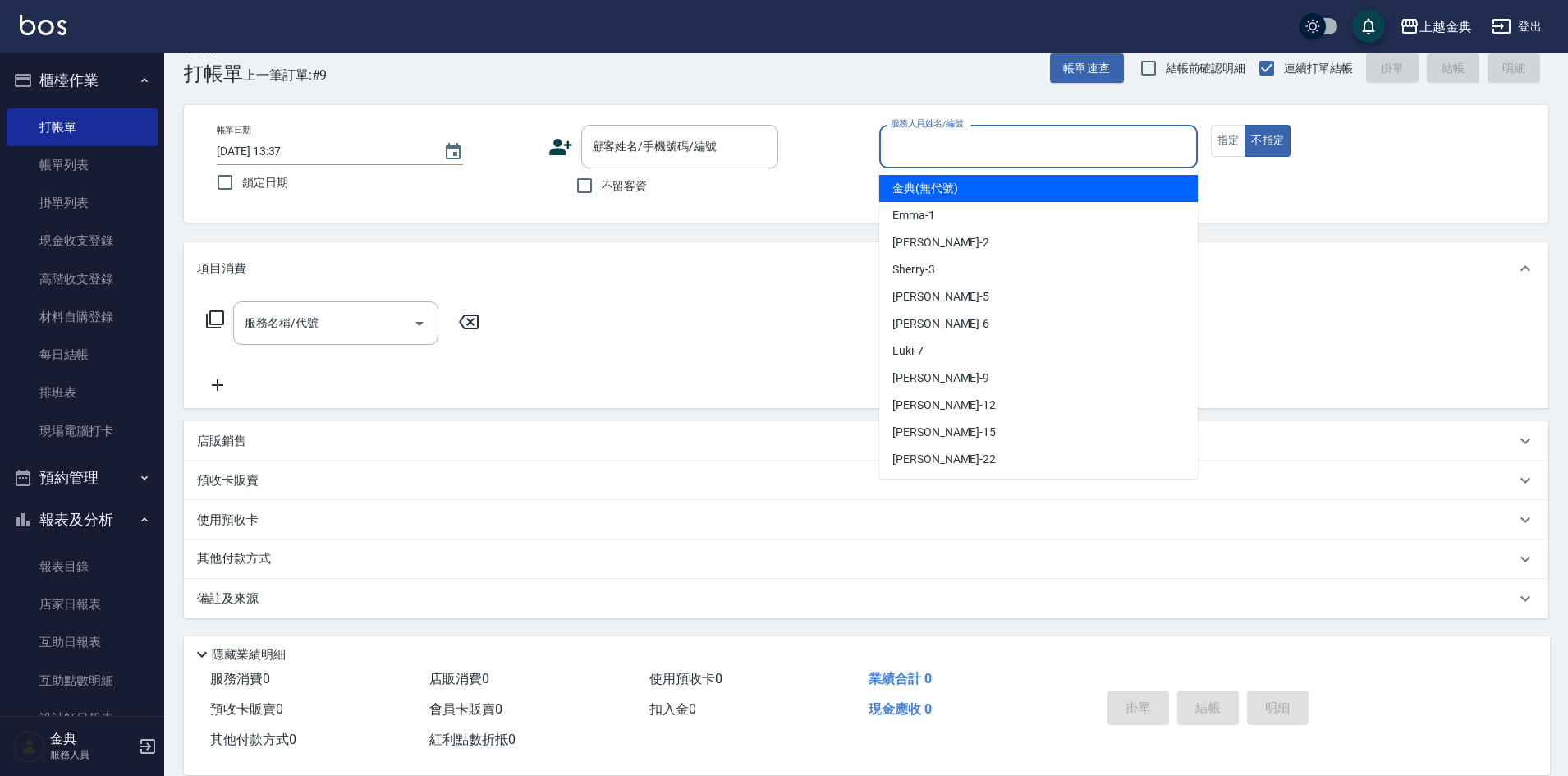
click at [1035, 155] on input "服務人員姓名/編號" at bounding box center [1038, 146] width 303 height 28
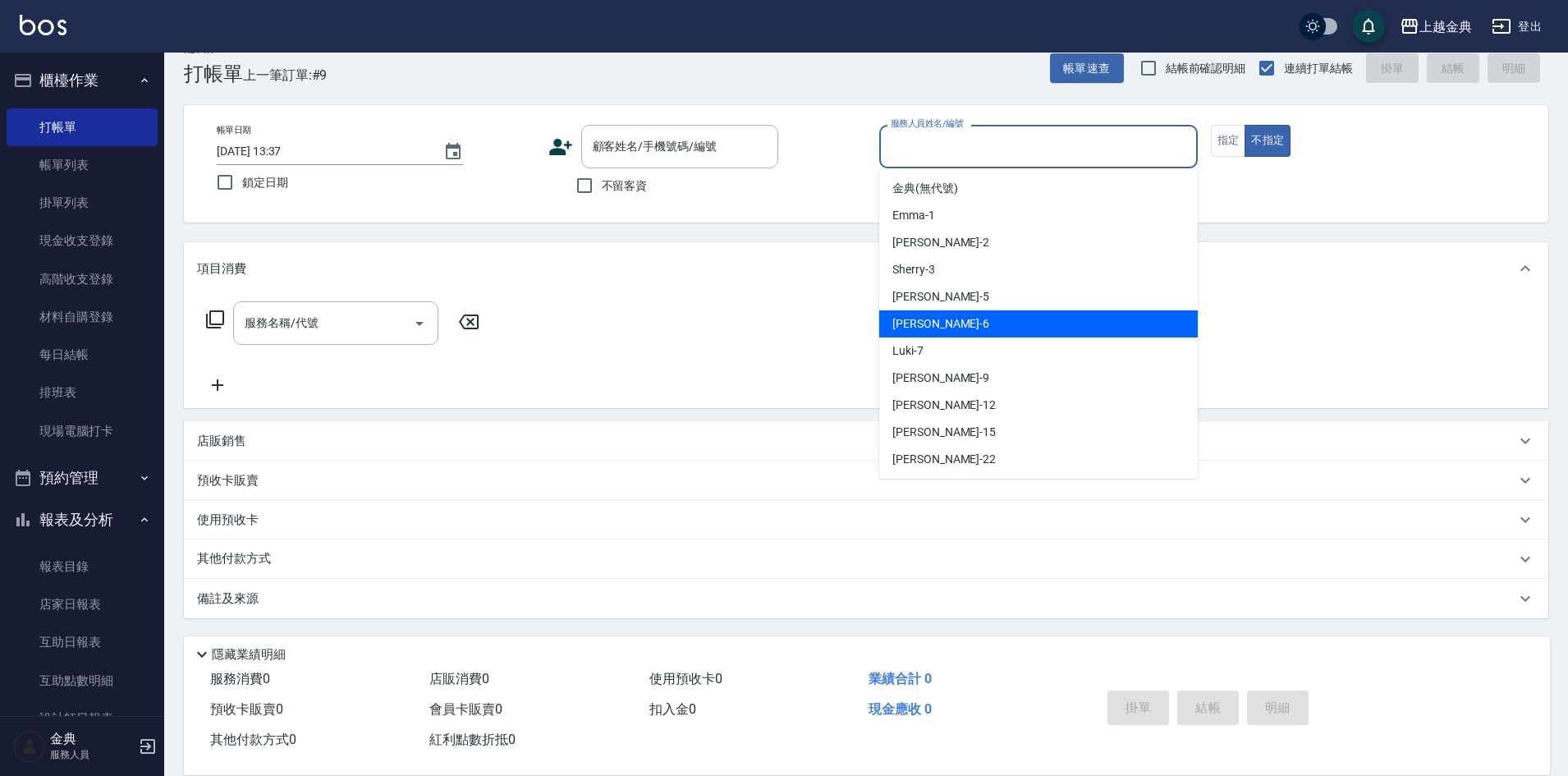
click at [970, 324] on div "[PERSON_NAME] -6" at bounding box center [1038, 324] width 318 height 27
type input "[PERSON_NAME]-6"
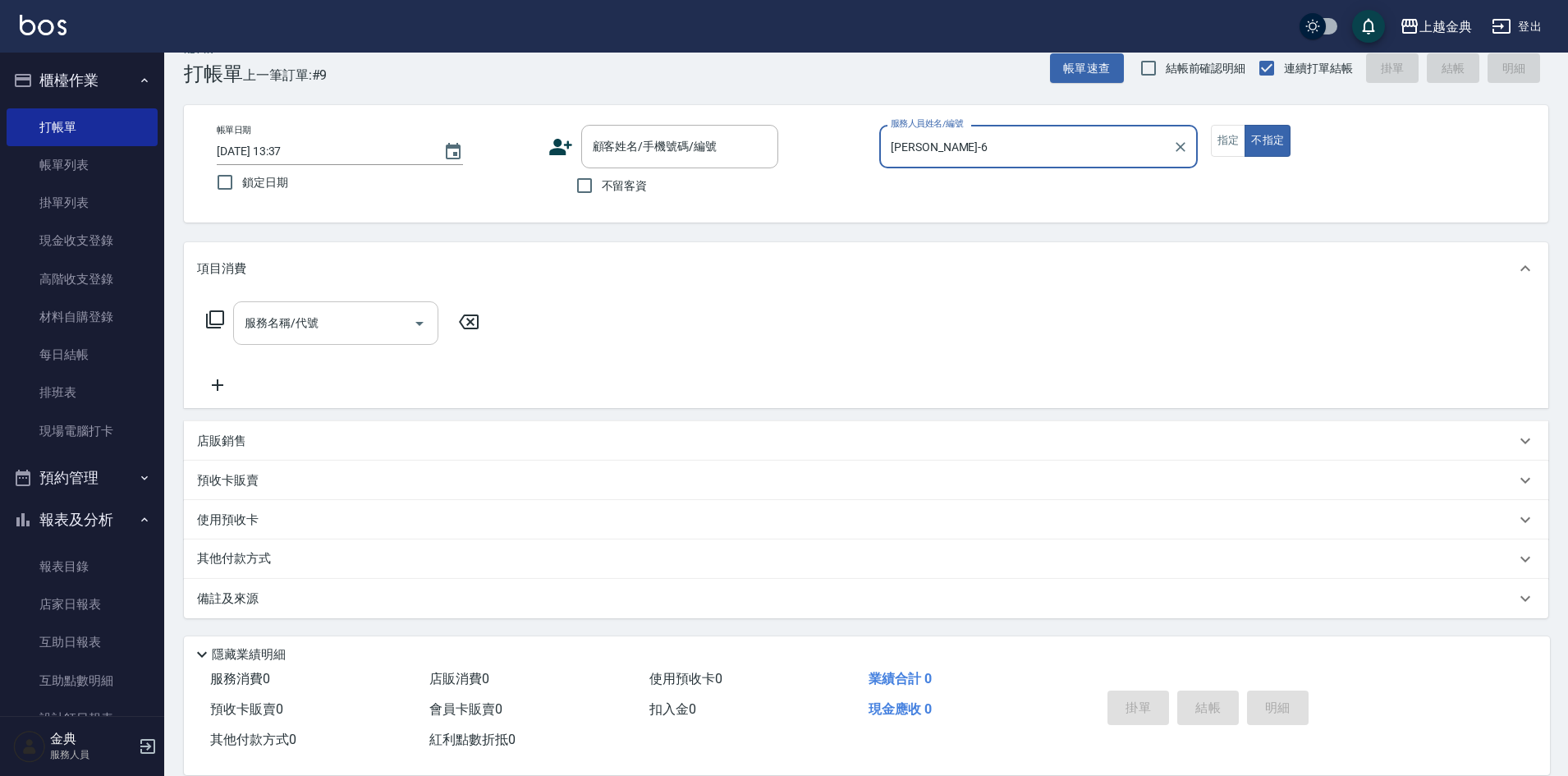
click at [423, 327] on icon "Open" at bounding box center [419, 324] width 19 height 19
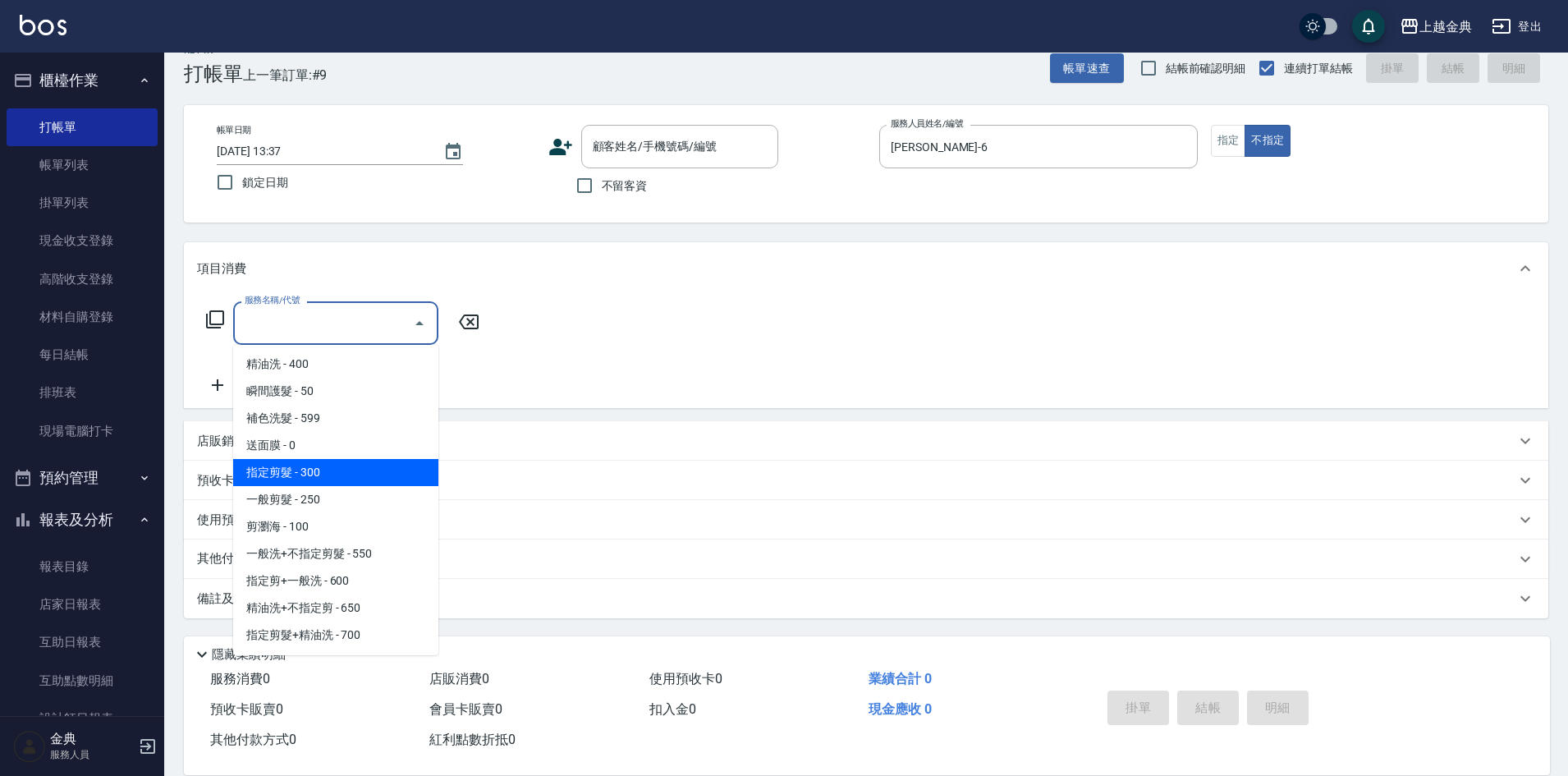
scroll to position [82, 0]
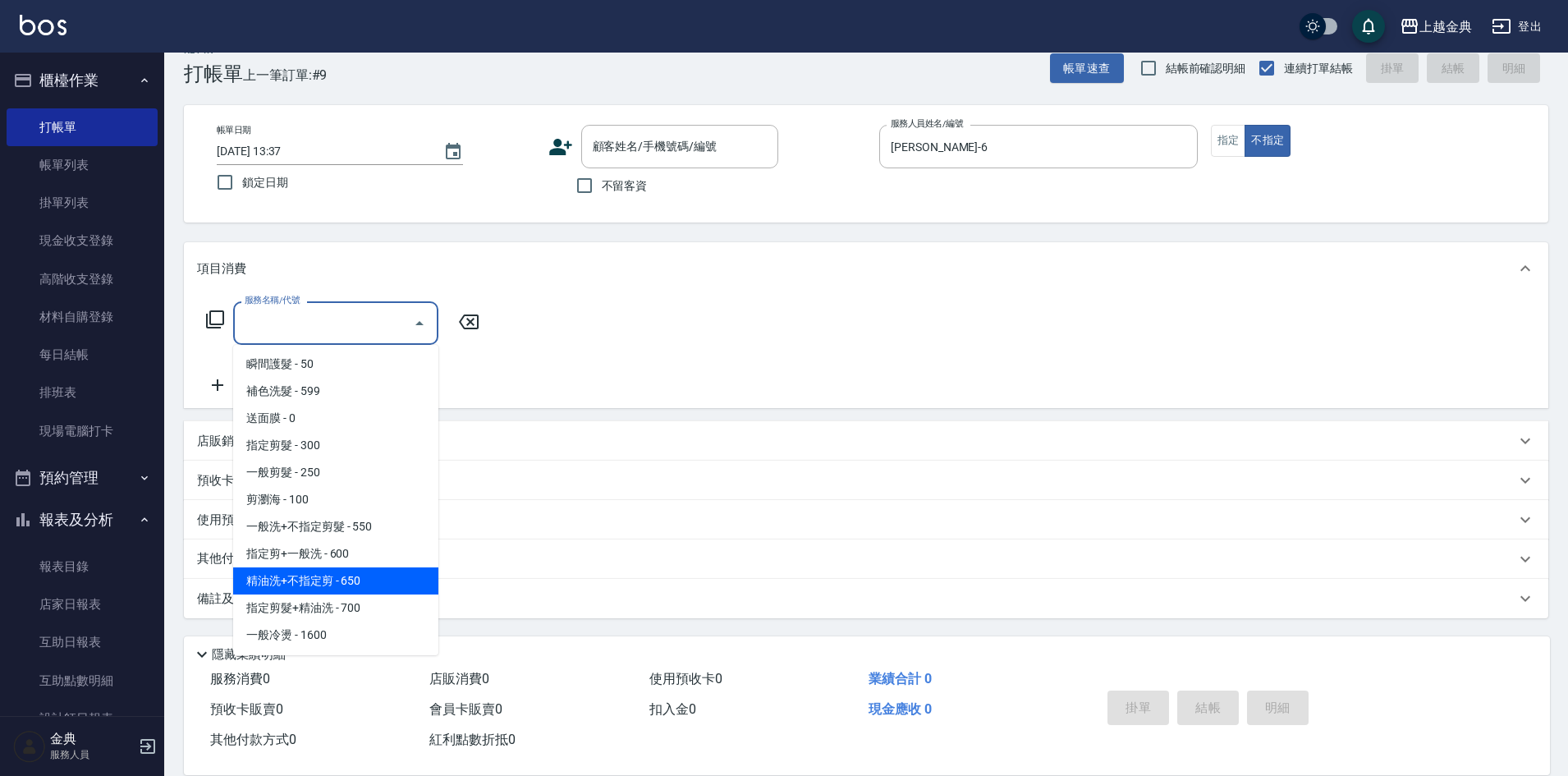
click at [400, 581] on span "精油洗+不指定剪 - 650" at bounding box center [336, 580] width 205 height 27
type input "精油洗+不指定剪(205)"
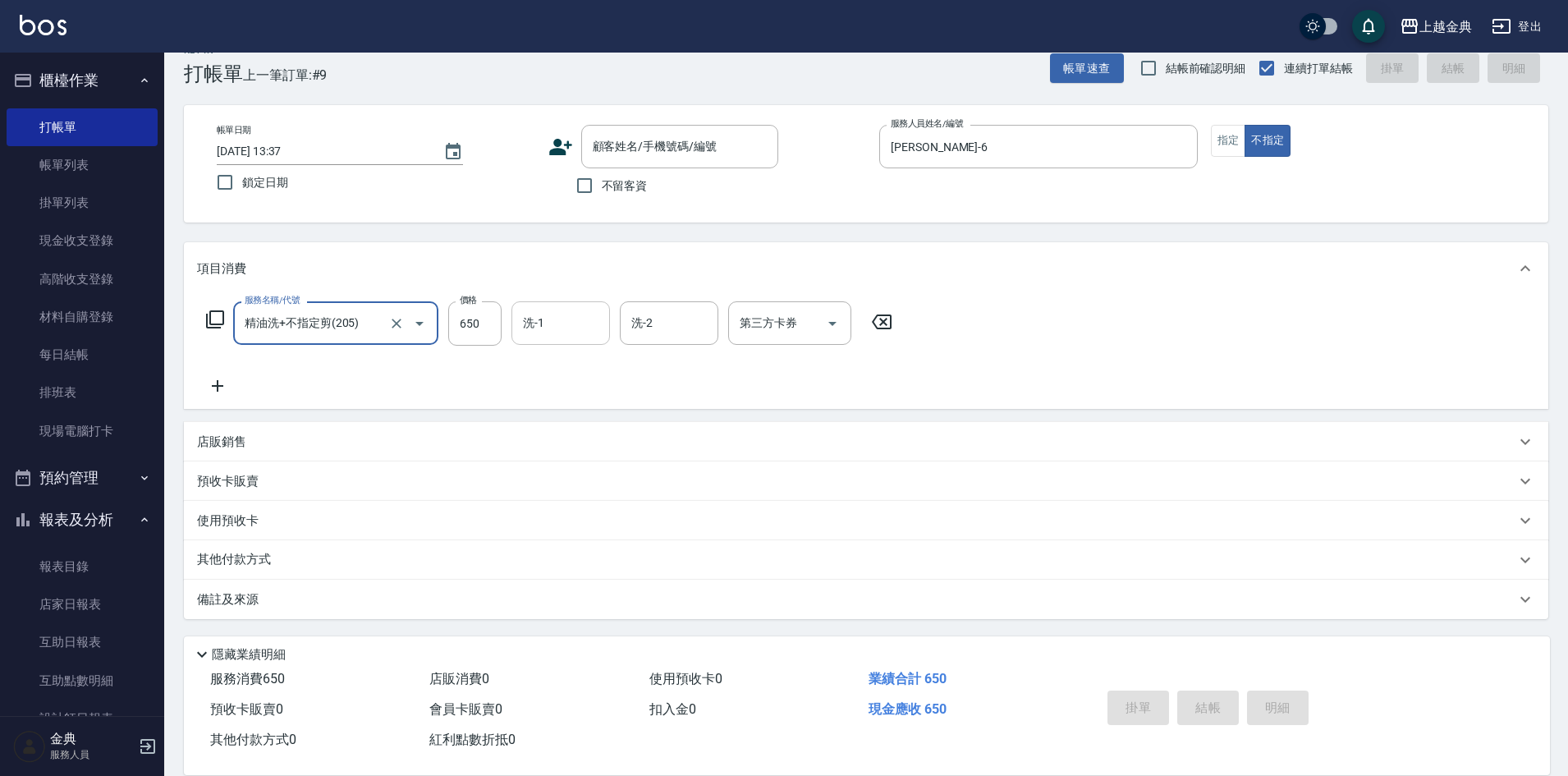
click at [572, 331] on input "洗-1" at bounding box center [561, 323] width 84 height 28
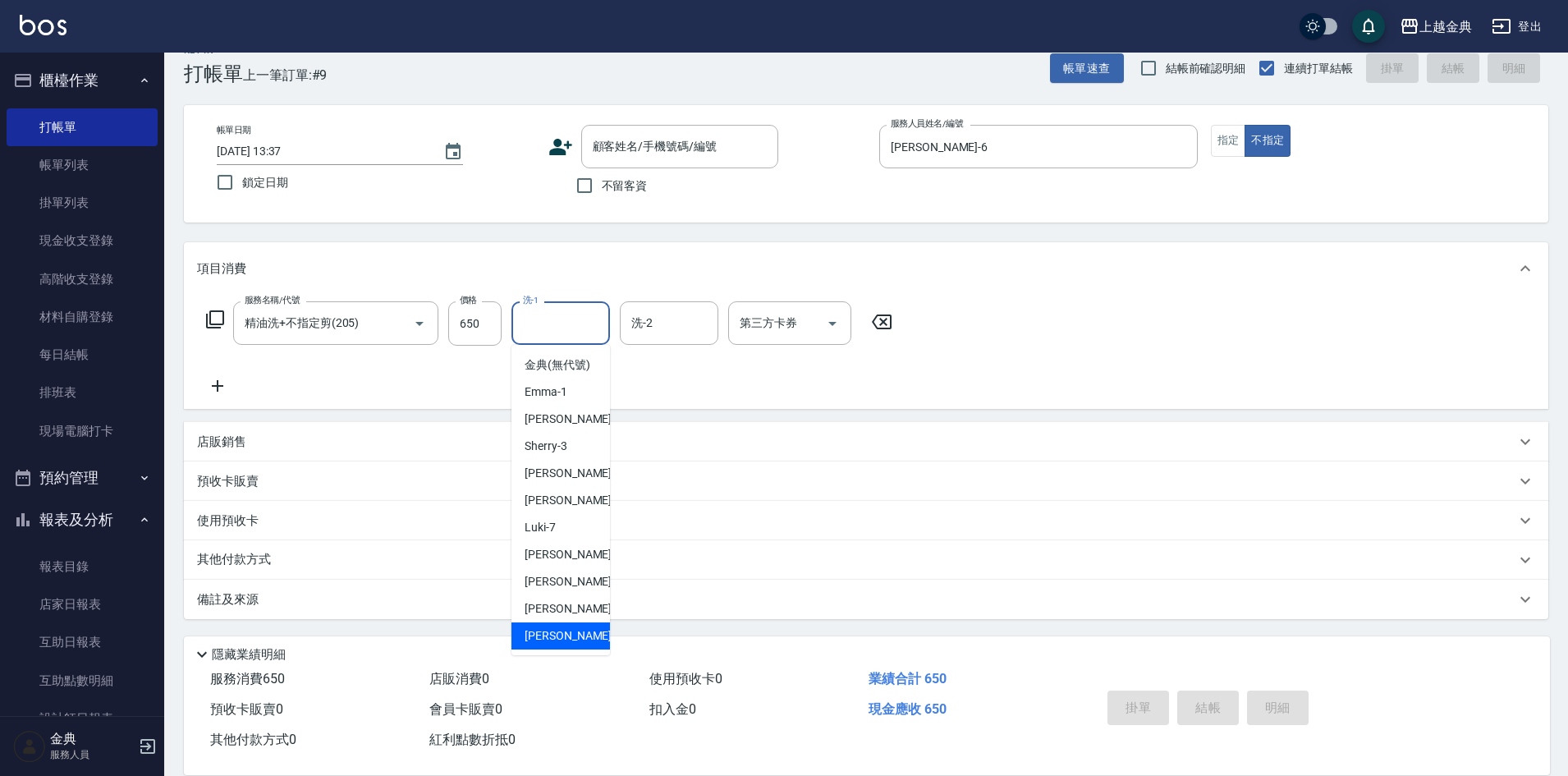
click at [565, 646] on div "[PERSON_NAME] -22" at bounding box center [560, 636] width 98 height 27
type input "[PERSON_NAME]-22"
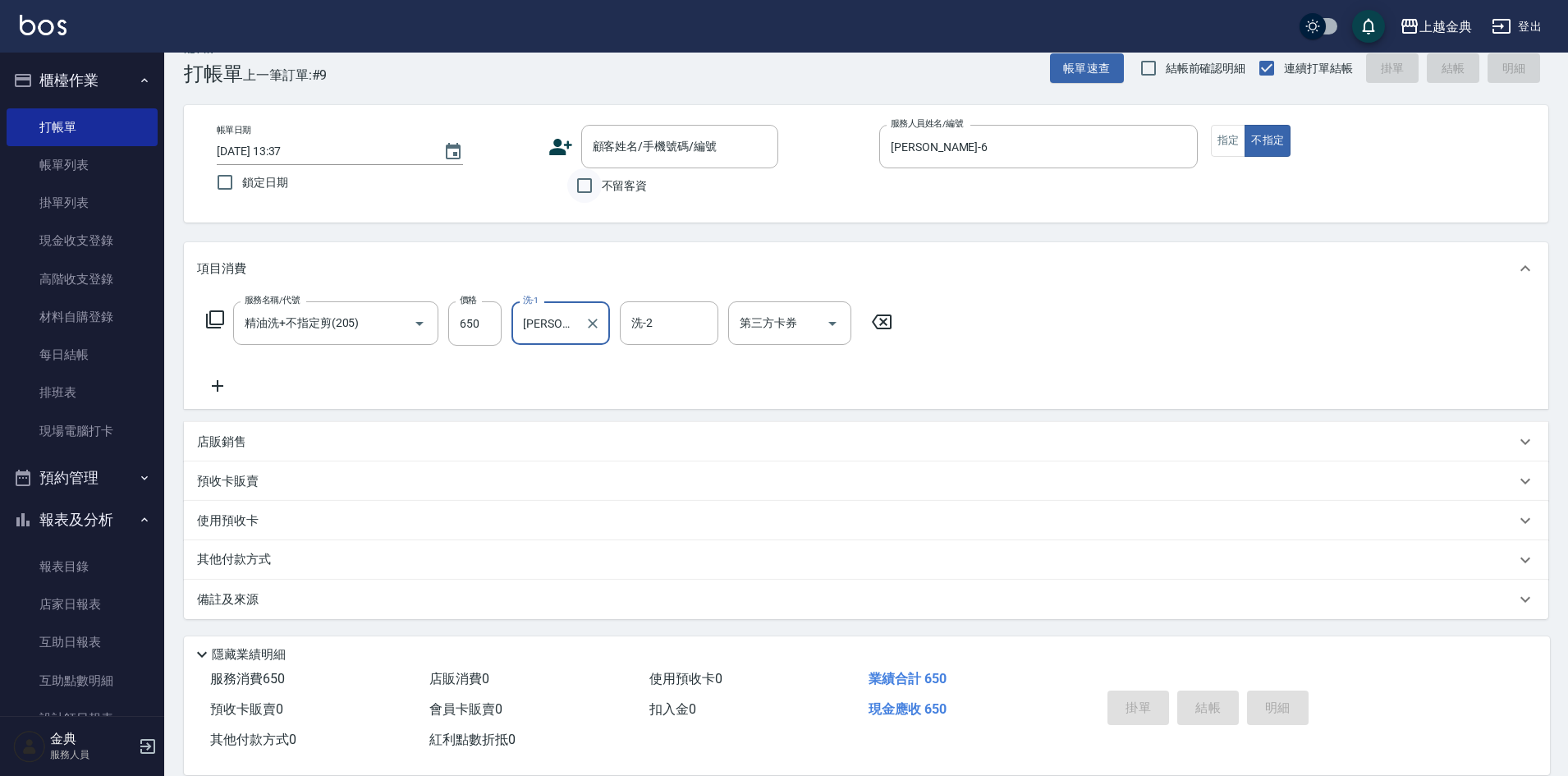
click at [578, 185] on input "不留客資" at bounding box center [584, 185] width 34 height 35
checkbox input "true"
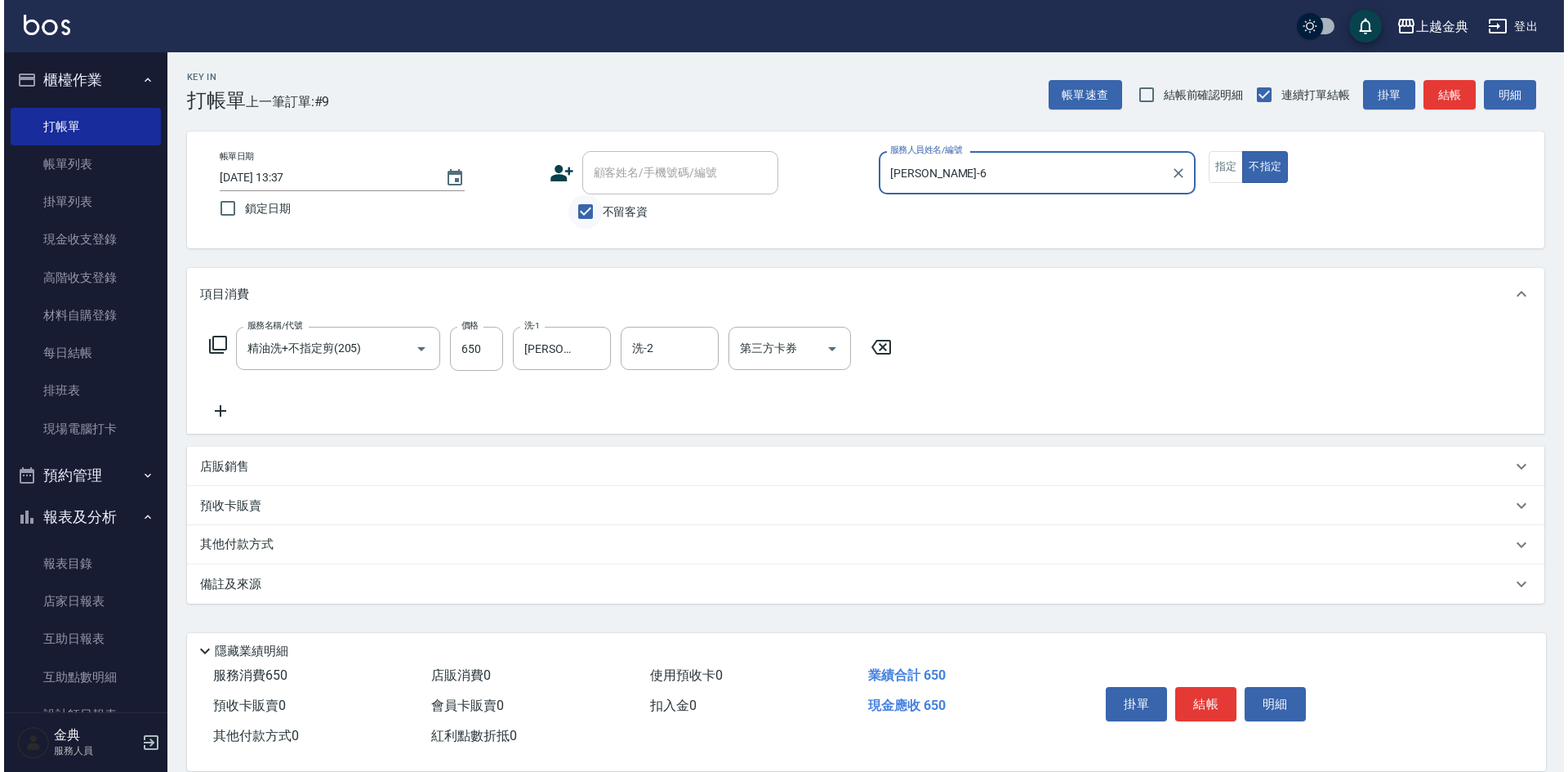
scroll to position [0, 0]
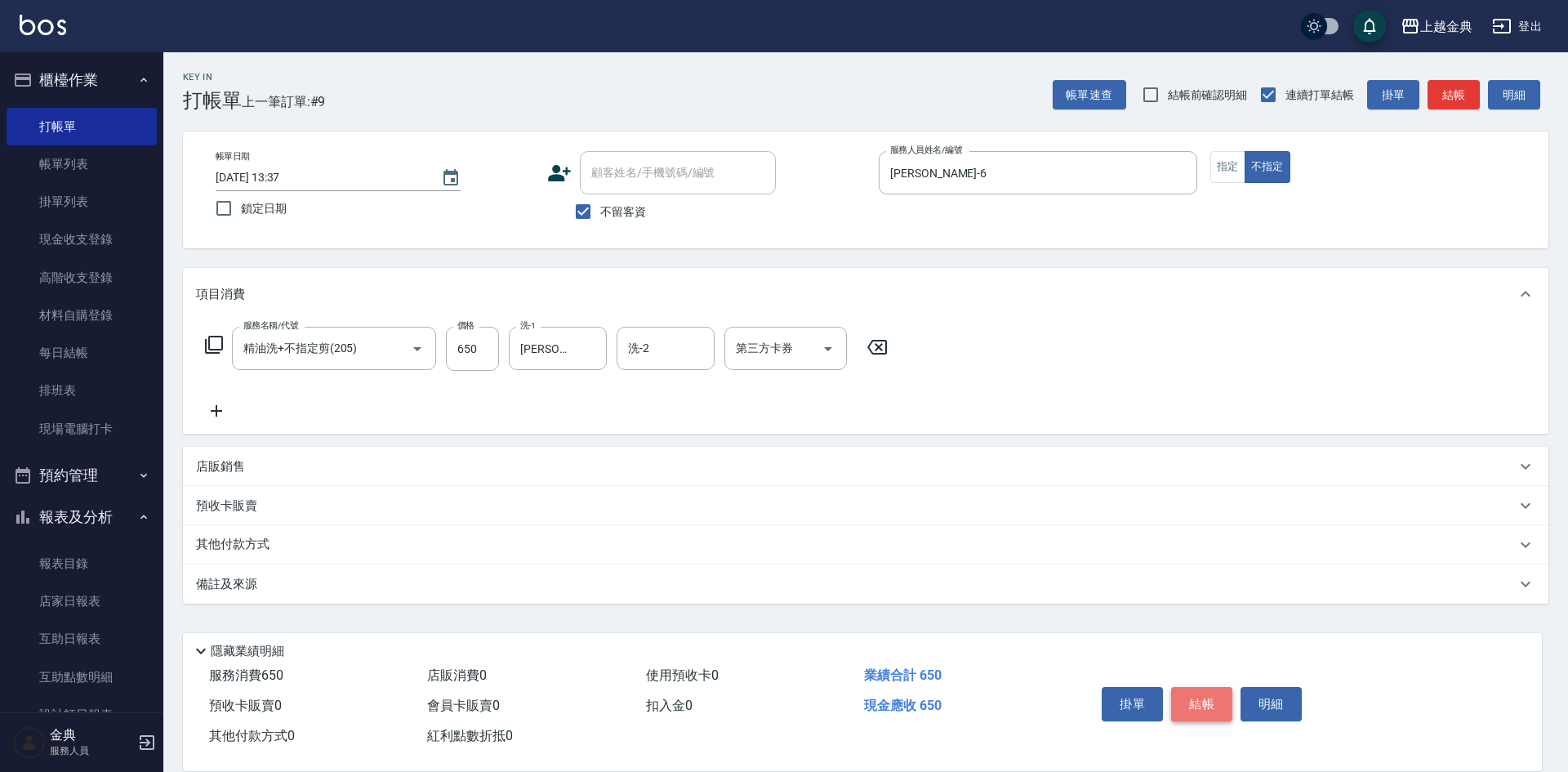
click at [1197, 695] on button "結帳" at bounding box center [1202, 704] width 62 height 34
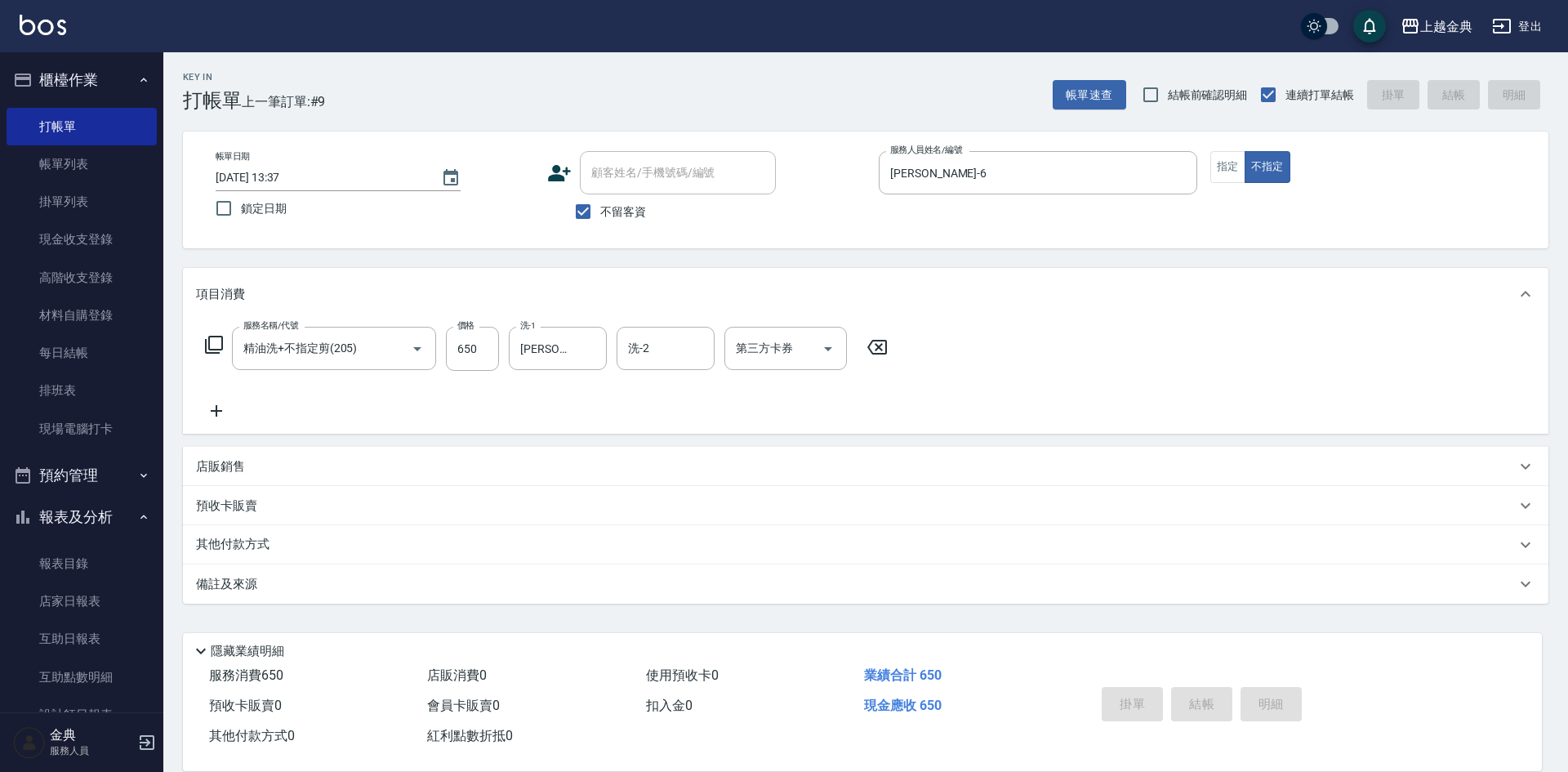
type input "[DATE] 13:58"
